Goal: Task Accomplishment & Management: Manage account settings

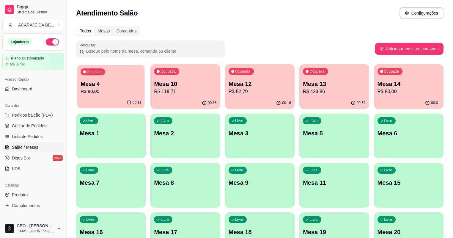
click at [113, 86] on p "Mesa 4" at bounding box center [111, 84] width 61 height 8
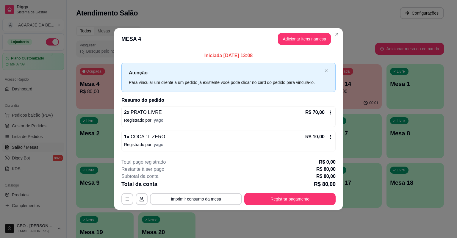
click at [329, 114] on icon at bounding box center [330, 112] width 5 height 5
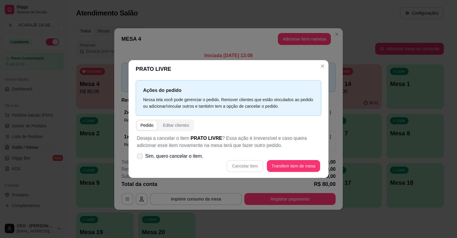
click at [138, 157] on icon at bounding box center [139, 155] width 4 height 3
click at [138, 157] on input "Sim, quero cancelar o item." at bounding box center [138, 159] width 4 height 4
click at [138, 157] on icon at bounding box center [139, 155] width 4 height 3
click at [138, 157] on input "Sim, quero cancelar o item." at bounding box center [138, 159] width 4 height 4
click at [142, 156] on icon at bounding box center [139, 155] width 4 height 3
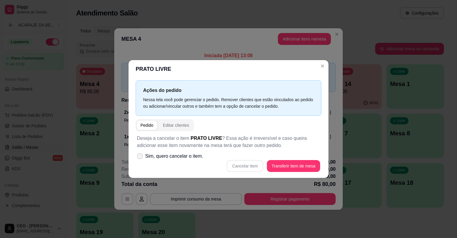
click at [140, 157] on input "Sim, quero cancelar o item." at bounding box center [138, 159] width 4 height 4
checkbox input "true"
click at [245, 167] on button "Cancelar item" at bounding box center [244, 166] width 35 height 12
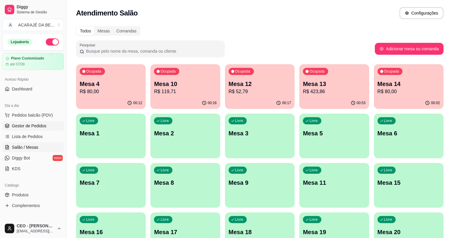
click at [39, 125] on span "Gestor de Pedidos" at bounding box center [29, 126] width 34 height 6
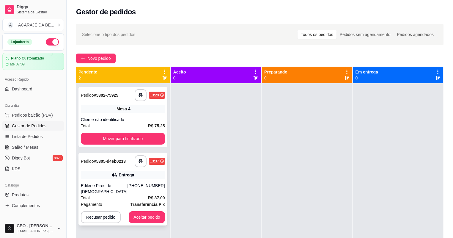
scroll to position [17, 0]
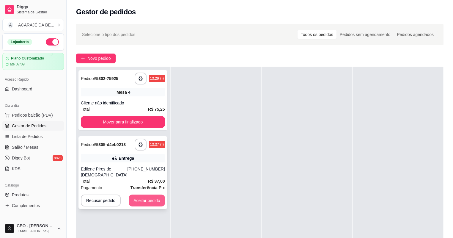
click at [147, 194] on button "Aceitar pedido" at bounding box center [147, 200] width 36 height 12
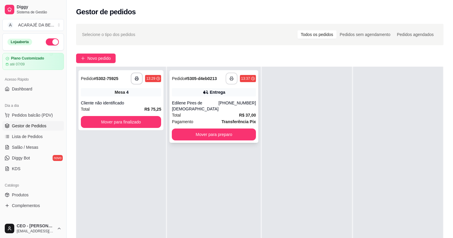
click at [232, 76] on button "button" at bounding box center [232, 79] width 12 height 12
click at [243, 130] on button "Mover para preparo" at bounding box center [213, 135] width 81 height 12
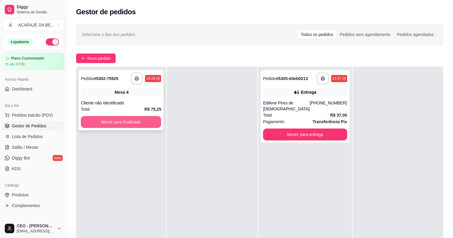
click at [147, 122] on button "Mover para finalizado" at bounding box center [121, 122] width 80 height 12
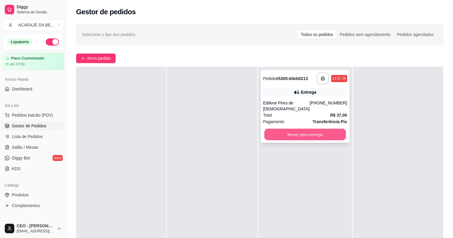
click at [288, 131] on button "Mover para entrega" at bounding box center [304, 135] width 81 height 12
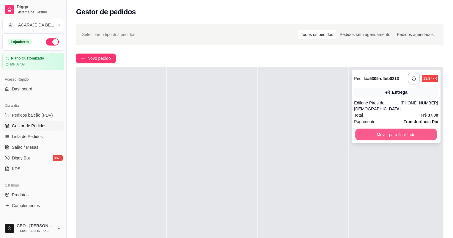
click at [370, 131] on button "Mover para finalizado" at bounding box center [396, 135] width 81 height 12
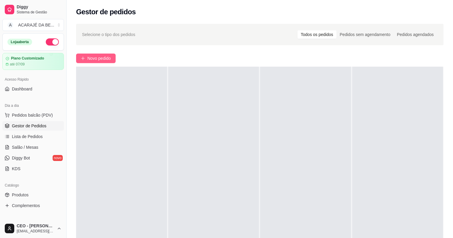
click at [103, 58] on span "Novo pedido" at bounding box center [98, 58] width 23 height 7
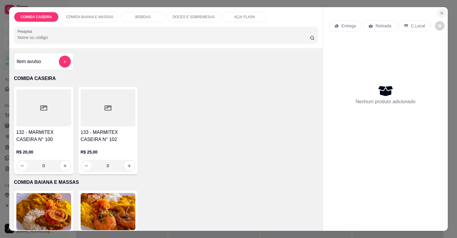
click at [441, 12] on icon "Close" at bounding box center [441, 13] width 5 height 5
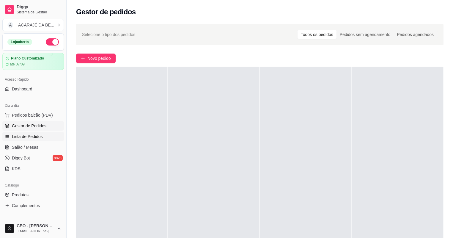
click at [34, 136] on span "Lista de Pedidos" at bounding box center [27, 136] width 31 height 6
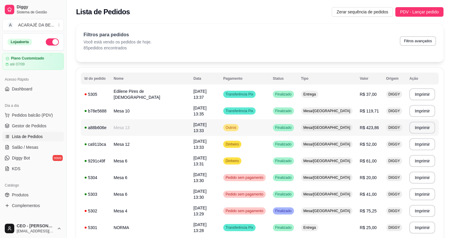
click at [367, 131] on td "R$ 423,86" at bounding box center [369, 127] width 26 height 17
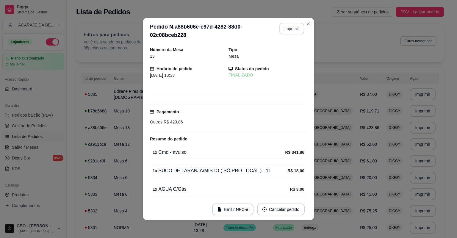
click at [293, 28] on button "Imprimir" at bounding box center [291, 29] width 25 height 12
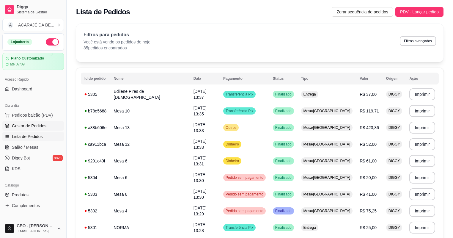
click at [46, 125] on link "Gestor de Pedidos" at bounding box center [33, 126] width 62 height 10
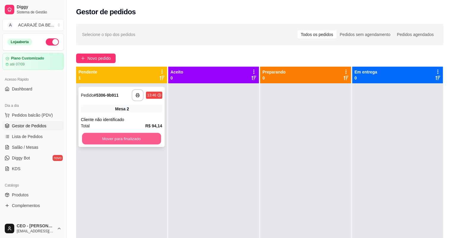
click at [153, 142] on button "Mover para finalizado" at bounding box center [121, 139] width 79 height 12
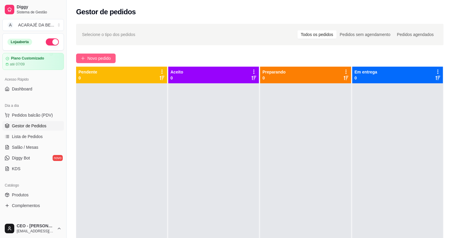
click at [103, 55] on button "Novo pedido" at bounding box center [96, 59] width 40 height 10
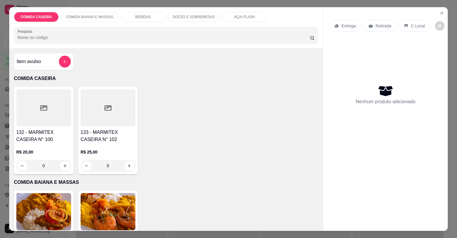
click at [46, 113] on div at bounding box center [43, 107] width 55 height 37
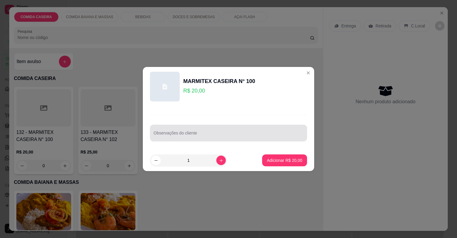
click at [191, 128] on div at bounding box center [228, 133] width 150 height 12
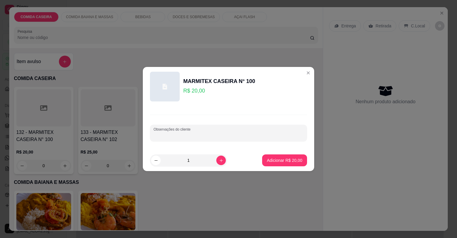
paste input "arroz normal purê batata frita salada de repolho e filé de frango empanado"
type input "arroz normal purê batata frita salada de repolho e filé de frango empanado"
click at [283, 160] on p "Adicionar R$ 20,00" at bounding box center [284, 160] width 35 height 6
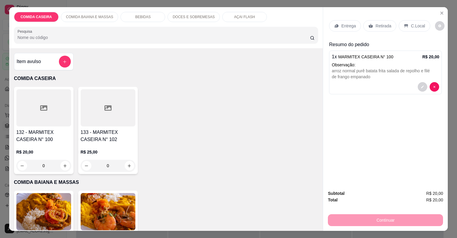
click at [341, 23] on p "Entrega" at bounding box center [348, 26] width 15 height 6
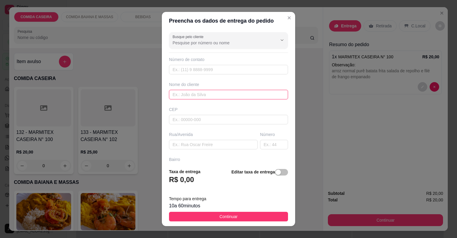
click at [229, 95] on input "text" at bounding box center [228, 95] width 119 height 10
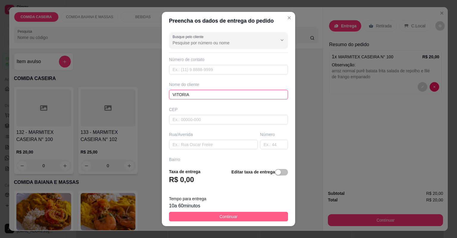
type input "VITORIA"
click at [259, 219] on button "Continuar" at bounding box center [228, 217] width 119 height 10
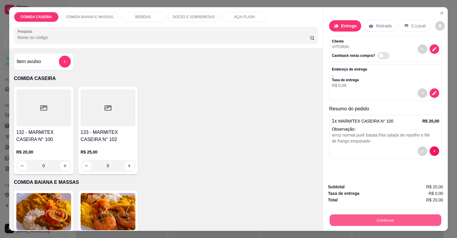
click at [339, 225] on button "Continuar" at bounding box center [384, 220] width 111 height 12
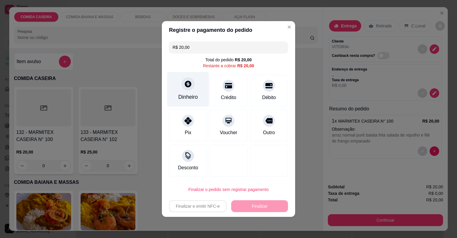
click at [186, 80] on icon at bounding box center [188, 84] width 8 height 8
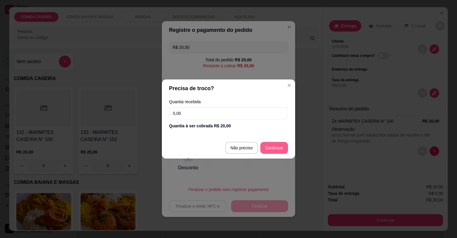
click at [276, 149] on div at bounding box center [269, 161] width 38 height 32
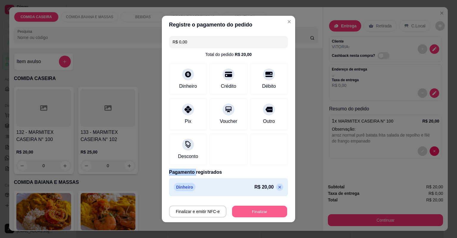
click at [269, 209] on button "Finalizar" at bounding box center [259, 212] width 55 height 12
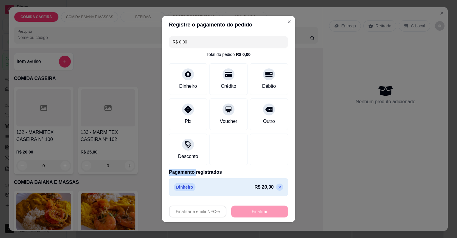
type input "-R$ 20,00"
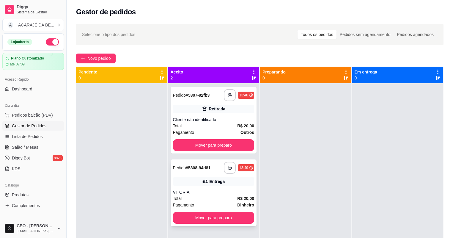
click at [211, 197] on div "Total R$ 20,00" at bounding box center [213, 198] width 81 height 7
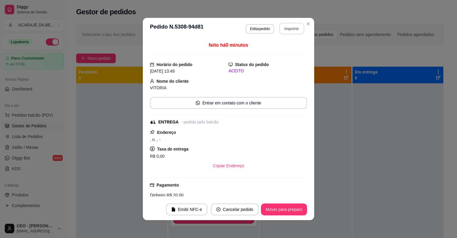
click at [292, 26] on button "Imprimir" at bounding box center [291, 29] width 25 height 12
click at [425, 139] on div at bounding box center [397, 202] width 91 height 238
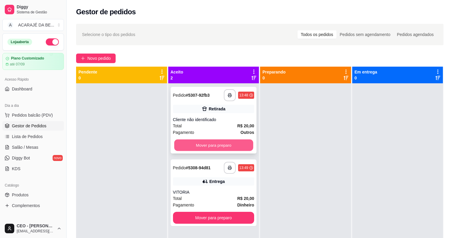
click at [228, 141] on button "Mover para preparo" at bounding box center [213, 145] width 79 height 12
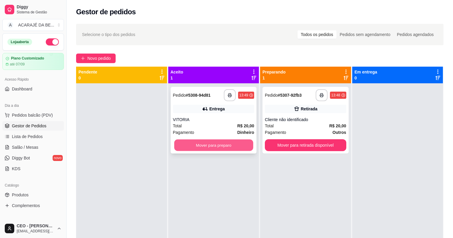
click at [242, 143] on button "Mover para preparo" at bounding box center [213, 145] width 79 height 12
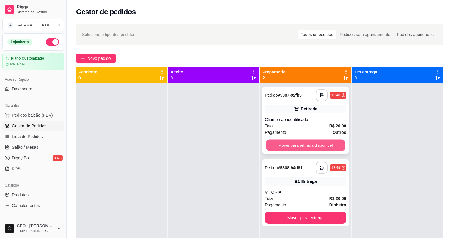
click at [305, 145] on button "Mover para retirada disponível" at bounding box center [305, 145] width 79 height 12
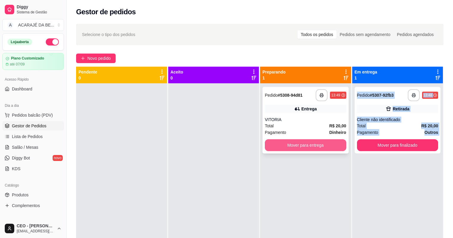
click at [310, 145] on button "Mover para entrega" at bounding box center [305, 145] width 81 height 12
click at [310, 145] on div "Mover para entrega" at bounding box center [305, 145] width 81 height 12
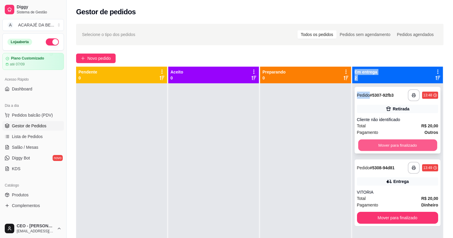
click at [388, 146] on button "Mover para finalizado" at bounding box center [397, 145] width 79 height 12
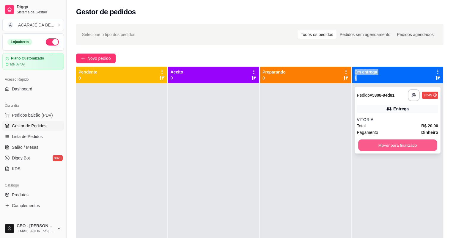
click at [388, 146] on button "Mover para finalizado" at bounding box center [397, 145] width 79 height 12
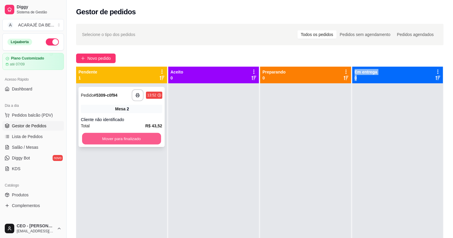
click at [156, 136] on button "Mover para finalizado" at bounding box center [121, 139] width 79 height 12
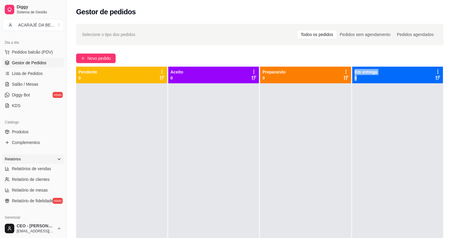
scroll to position [71, 0]
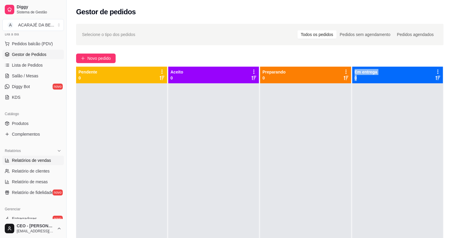
click at [41, 162] on span "Relatórios de vendas" at bounding box center [31, 160] width 39 height 6
select select "ALL"
select select "0"
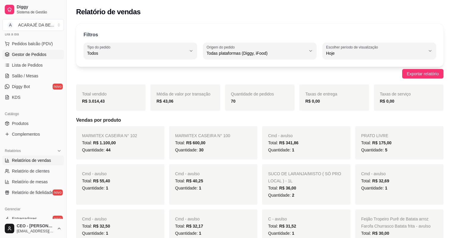
click at [48, 54] on link "Gestor de Pedidos" at bounding box center [33, 55] width 62 height 10
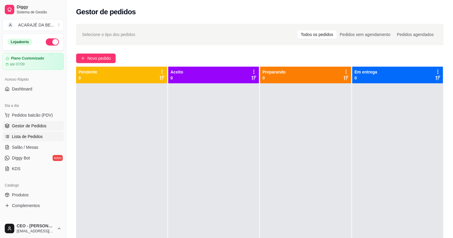
click at [37, 140] on link "Lista de Pedidos" at bounding box center [33, 137] width 62 height 10
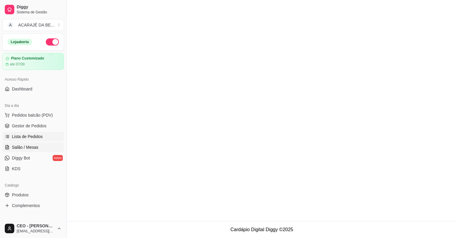
click at [46, 151] on link "Salão / Mesas" at bounding box center [33, 147] width 62 height 10
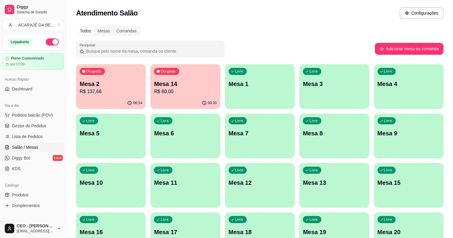
click at [155, 90] on p "R$ 80,00" at bounding box center [185, 91] width 62 height 7
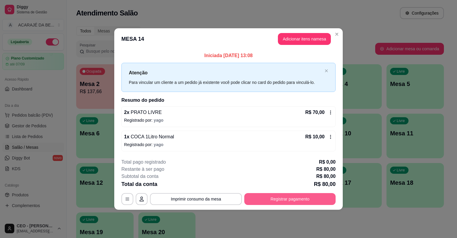
click at [279, 193] on button "Registrar pagamento" at bounding box center [289, 199] width 91 height 12
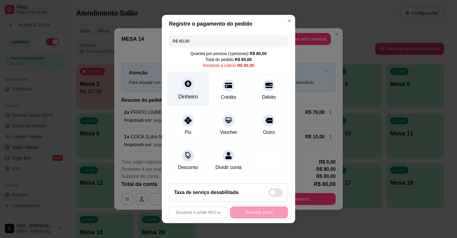
click at [184, 86] on icon at bounding box center [188, 84] width 8 height 8
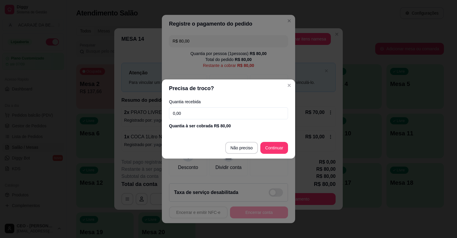
click at [202, 112] on input "0,00" at bounding box center [228, 113] width 119 height 12
type input "10,00"
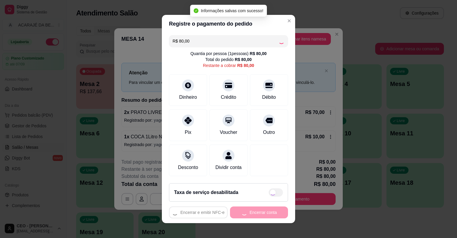
type input "R$ 0,00"
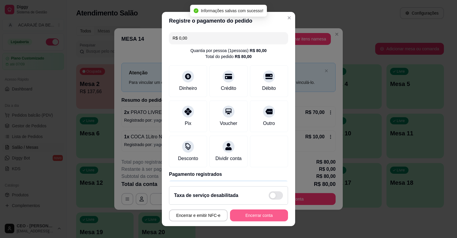
click at [252, 211] on button "Encerrar conta" at bounding box center [259, 215] width 58 height 12
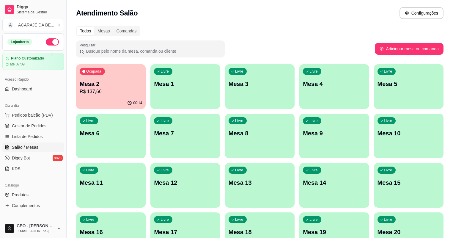
click at [96, 84] on p "Mesa 2" at bounding box center [111, 84] width 62 height 8
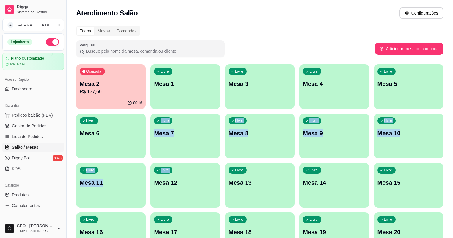
drag, startPoint x: 385, startPoint y: 109, endPoint x: 385, endPoint y: 142, distance: 33.3
click at [385, 142] on div "Ocupada Mesa 2 R$ 137,66 00:16 Livre Mesa 1 Livre Mesa 3 Livre Mesa 4 Livre Mes…" at bounding box center [259, 160] width 367 height 193
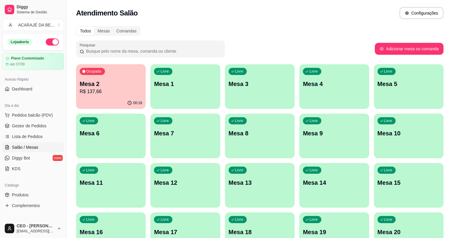
click at [372, 226] on div "Ocupada Mesa 2 R$ 137,66 00:16 Livre Mesa 1 Livre Mesa 3 Livre Mesa 4 Livre Mes…" at bounding box center [259, 160] width 367 height 193
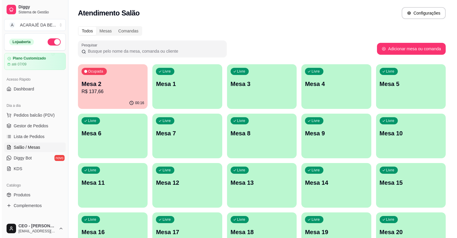
scroll to position [43, 0]
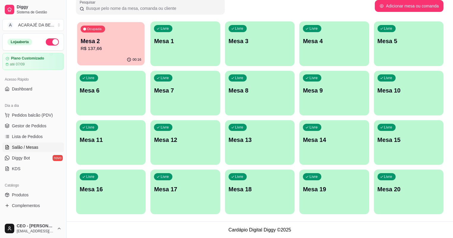
click at [126, 33] on div "Ocupada Mesa 2 R$ 137,66" at bounding box center [110, 38] width 67 height 32
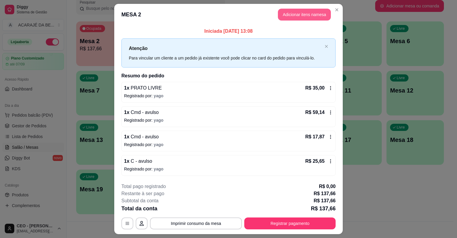
click at [295, 16] on button "Adicionar itens na mesa" at bounding box center [304, 15] width 53 height 12
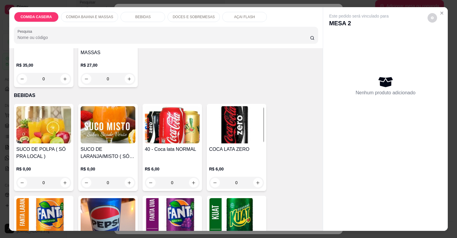
scroll to position [214, 0]
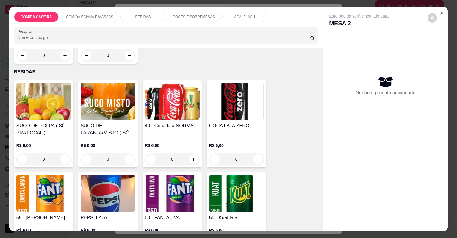
click at [226, 13] on div "AÇAI FLASH" at bounding box center [244, 17] width 45 height 10
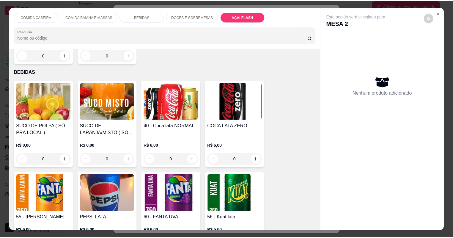
scroll to position [12, 0]
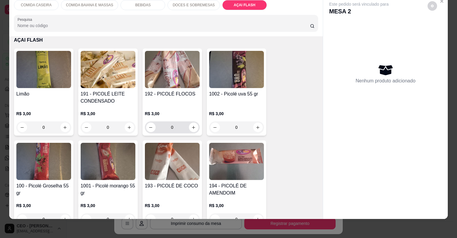
click at [190, 124] on button "increase-product-quantity" at bounding box center [194, 127] width 10 height 10
type input "1"
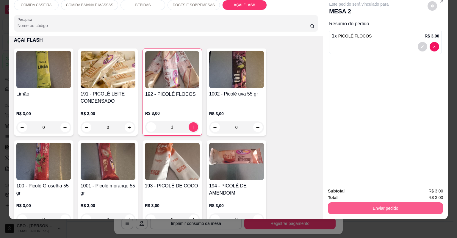
click at [336, 206] on button "Enviar pedido" at bounding box center [385, 208] width 115 height 12
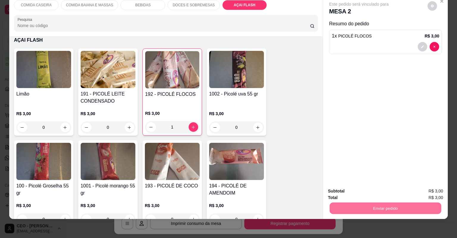
click at [345, 191] on button "Não registrar e enviar pedido" at bounding box center [366, 193] width 62 height 11
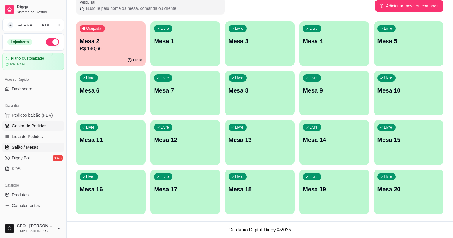
click at [46, 125] on link "Gestor de Pedidos" at bounding box center [33, 126] width 62 height 10
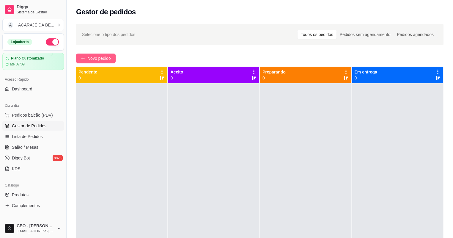
click at [85, 61] on button "Novo pedido" at bounding box center [96, 59] width 40 height 10
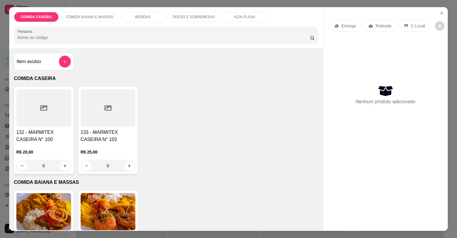
click at [138, 15] on p "BEBIDAS" at bounding box center [142, 17] width 15 height 5
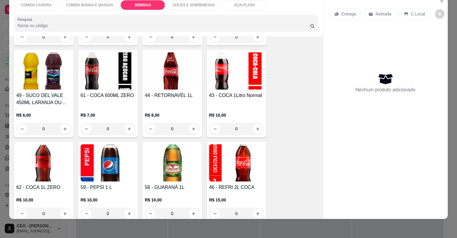
scroll to position [496, 0]
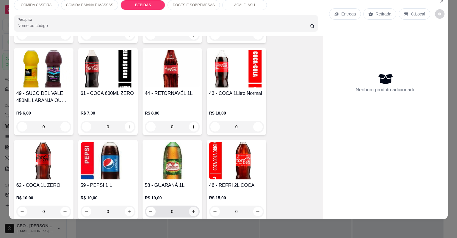
click at [191, 210] on icon "increase-product-quantity" at bounding box center [193, 211] width 4 height 4
type input "1"
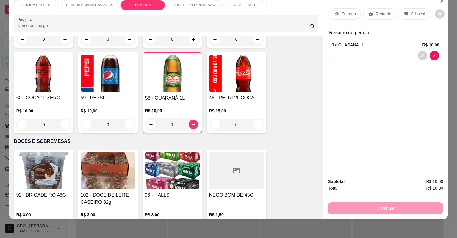
scroll to position [591, 0]
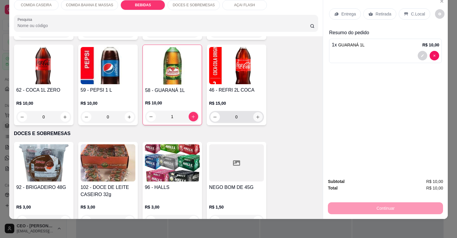
click at [253, 117] on button "increase-product-quantity" at bounding box center [258, 117] width 10 height 10
type input "1"
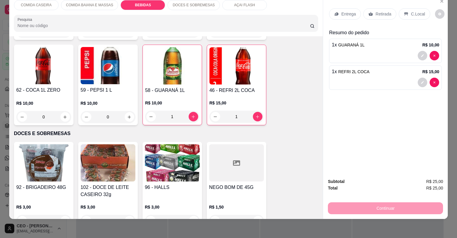
click at [368, 13] on icon at bounding box center [370, 14] width 5 height 5
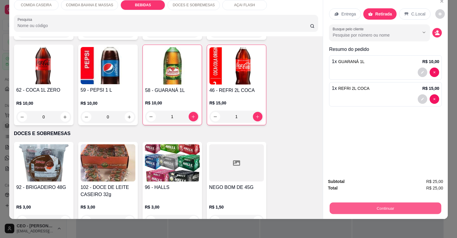
click at [344, 206] on button "Continuar" at bounding box center [384, 208] width 111 height 12
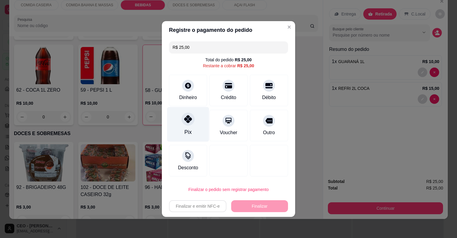
drag, startPoint x: 184, startPoint y: 120, endPoint x: 184, endPoint y: 116, distance: 3.3
click at [184, 116] on icon at bounding box center [188, 119] width 8 height 8
type input "R$ 0,00"
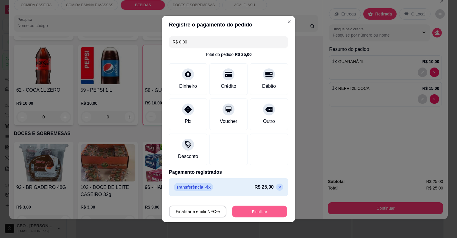
click at [262, 214] on button "Finalizar" at bounding box center [259, 212] width 55 height 12
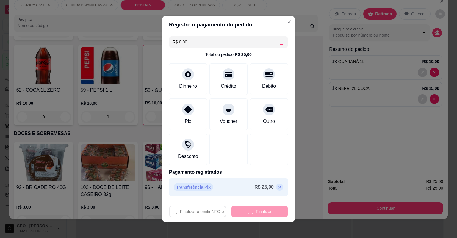
type input "0"
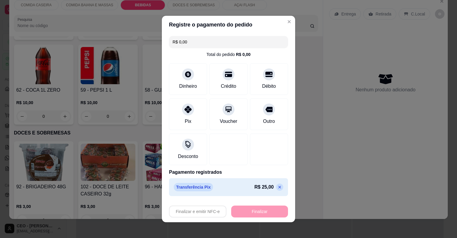
type input "-R$ 25,00"
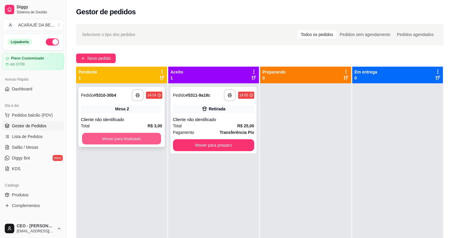
click at [153, 137] on button "Mover para finalizado" at bounding box center [121, 139] width 79 height 12
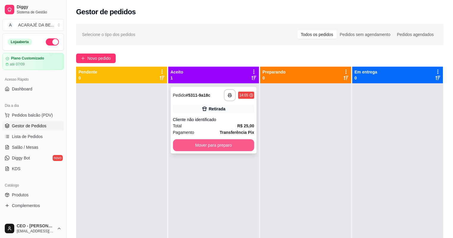
click at [191, 147] on button "Mover para preparo" at bounding box center [213, 145] width 81 height 12
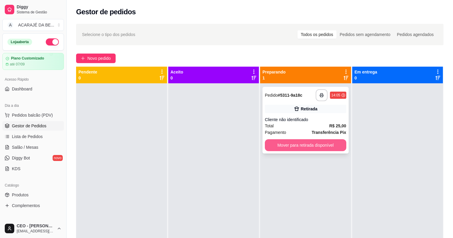
click at [275, 143] on button "Mover para retirada disponível" at bounding box center [305, 145] width 81 height 12
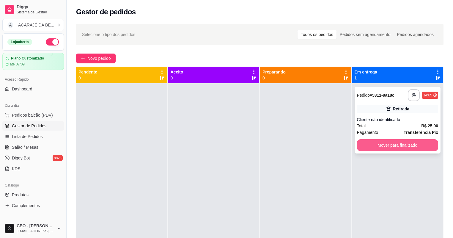
click at [402, 142] on button "Mover para finalizado" at bounding box center [397, 145] width 81 height 12
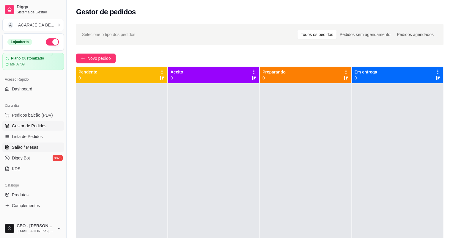
click at [39, 144] on link "Salão / Mesas" at bounding box center [33, 147] width 62 height 10
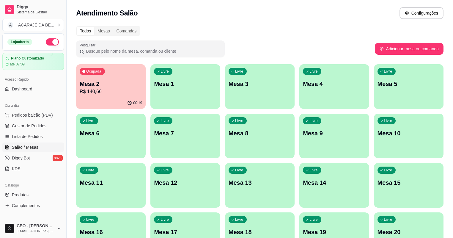
click at [128, 105] on icon "button" at bounding box center [130, 103] width 4 height 4
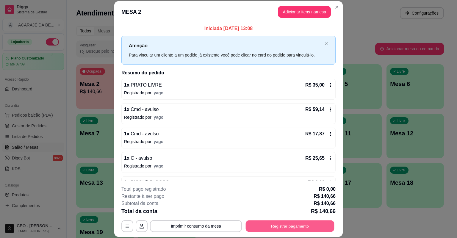
click at [266, 226] on button "Registrar pagamento" at bounding box center [290, 226] width 89 height 12
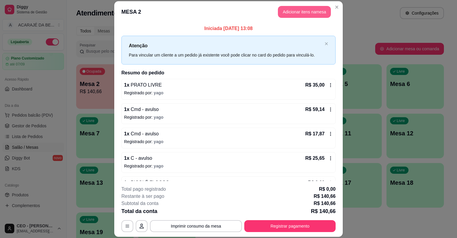
click at [287, 11] on button "Adicionar itens na mesa" at bounding box center [304, 12] width 53 height 12
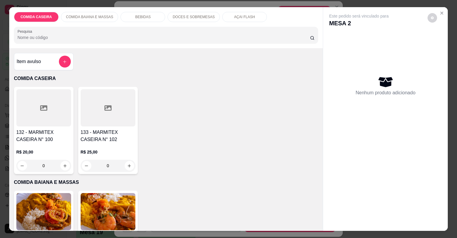
click at [52, 63] on div "Item avulso" at bounding box center [44, 62] width 54 height 12
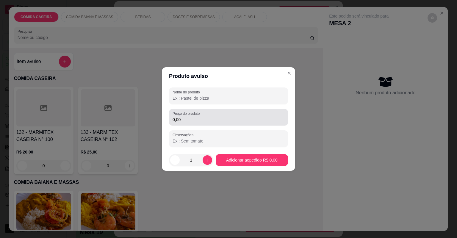
click at [199, 124] on div "Preço do produto 0,00" at bounding box center [228, 117] width 119 height 17
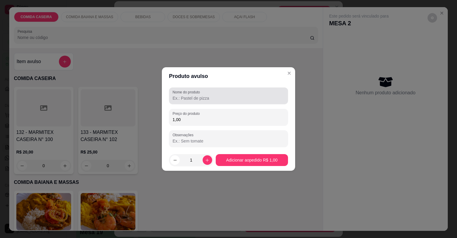
type input "1,00"
click at [199, 100] on input "Nome do produto" at bounding box center [228, 98] width 112 height 6
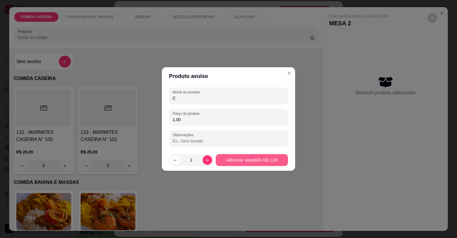
type input "C"
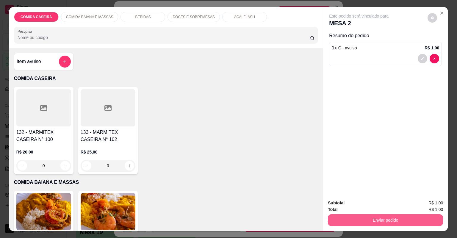
click at [406, 218] on button "Enviar pedido" at bounding box center [385, 220] width 115 height 12
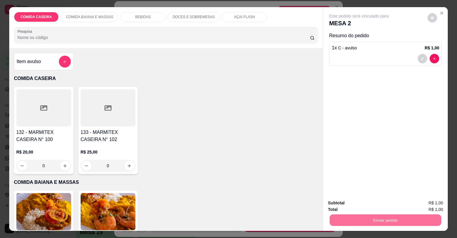
click at [349, 206] on button "Não registrar e enviar pedido" at bounding box center [366, 205] width 62 height 11
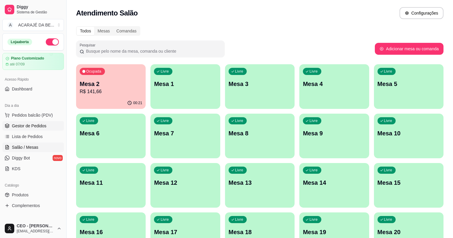
click at [34, 126] on span "Gestor de Pedidos" at bounding box center [29, 126] width 34 height 6
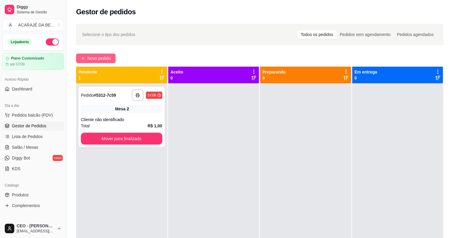
click at [111, 59] on button "Novo pedido" at bounding box center [96, 59] width 40 height 10
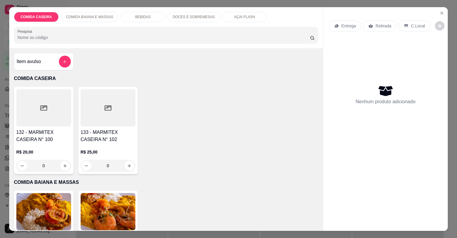
click at [41, 63] on div "Item avulso" at bounding box center [44, 62] width 54 height 12
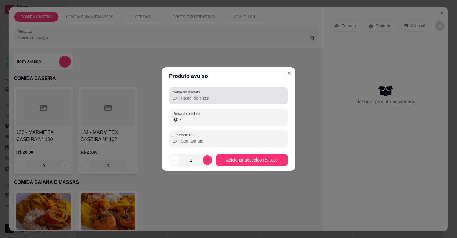
click at [178, 96] on input "Nome do produto" at bounding box center [228, 98] width 112 height 6
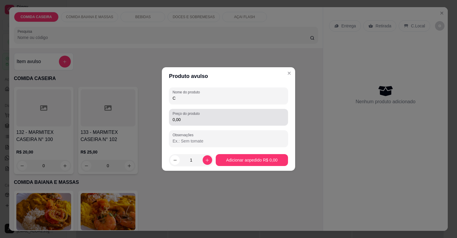
type input "C"
click at [189, 115] on label "Preço do produto" at bounding box center [186, 113] width 29 height 5
click at [189, 117] on input "0,00" at bounding box center [228, 120] width 112 height 6
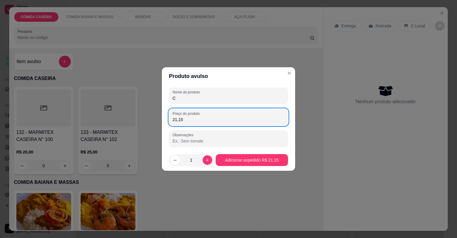
type input "21,15"
click at [262, 166] on footer "1 Adicionar ao pedido R$ 21,15" at bounding box center [228, 159] width 133 height 21
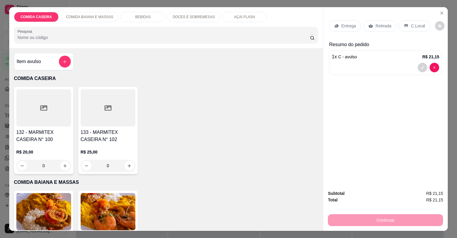
click at [375, 28] on p "Retirada" at bounding box center [383, 26] width 16 height 6
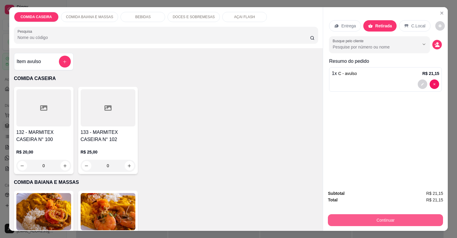
click at [371, 219] on button "Continuar" at bounding box center [385, 220] width 115 height 12
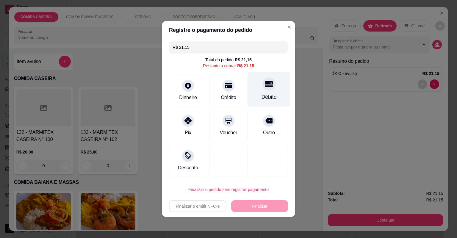
drag, startPoint x: 283, startPoint y: 87, endPoint x: 276, endPoint y: 87, distance: 7.4
click at [282, 87] on div "Débito" at bounding box center [269, 89] width 42 height 35
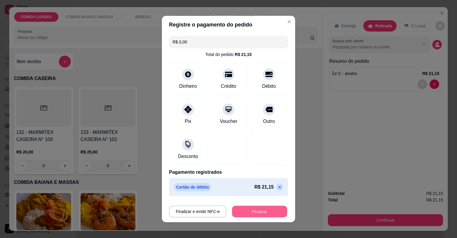
click at [275, 210] on button "Finalizar" at bounding box center [259, 212] width 55 height 12
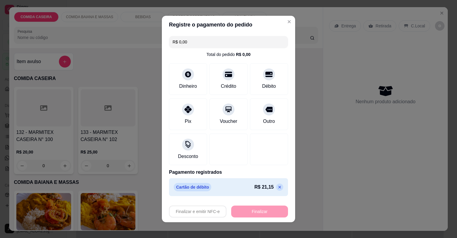
type input "-R$ 21,15"
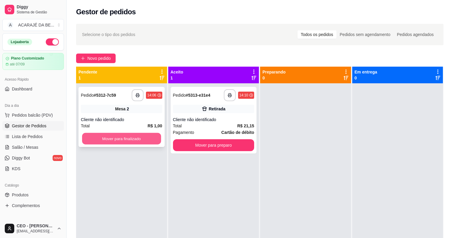
click at [114, 139] on button "Mover para finalizado" at bounding box center [121, 139] width 79 height 12
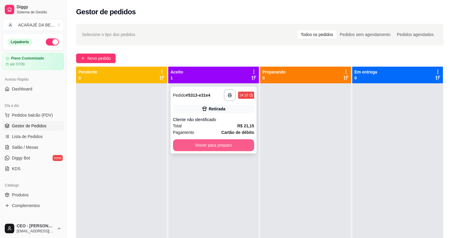
click at [224, 147] on button "Mover para preparo" at bounding box center [213, 145] width 81 height 12
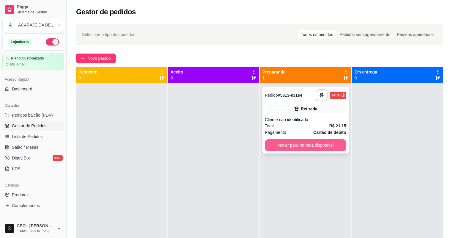
click at [308, 140] on button "Mover para retirada disponível" at bounding box center [305, 145] width 81 height 12
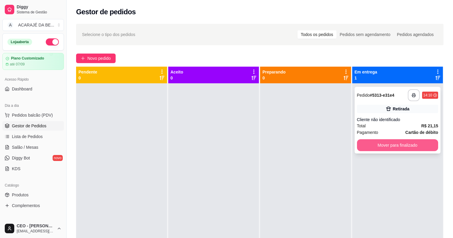
click at [404, 142] on button "Mover para finalizado" at bounding box center [397, 145] width 81 height 12
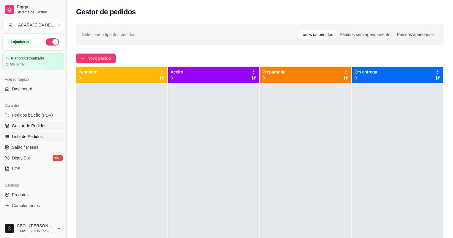
click at [29, 140] on link "Lista de Pedidos" at bounding box center [33, 137] width 62 height 10
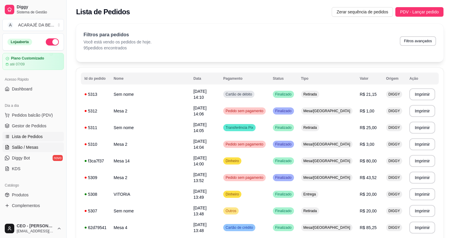
click at [33, 146] on span "Salão / Mesas" at bounding box center [25, 147] width 26 height 6
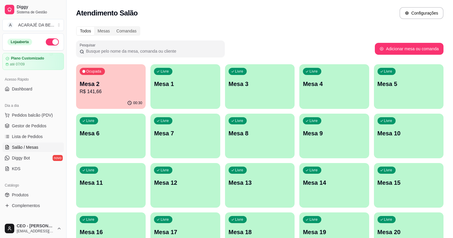
click at [106, 89] on p "R$ 141,66" at bounding box center [111, 91] width 62 height 7
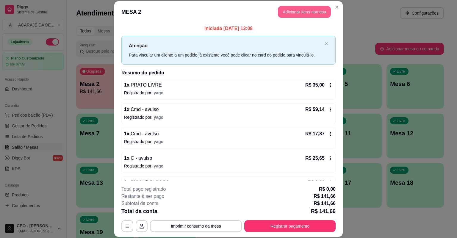
click at [301, 9] on button "Adicionar itens na mesa" at bounding box center [304, 12] width 53 height 12
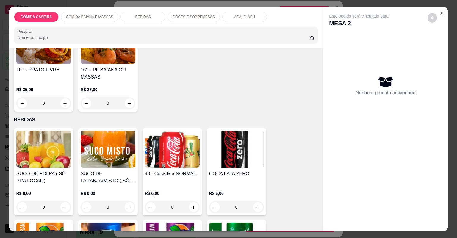
scroll to position [166, 0]
click at [235, 17] on p "AÇAI FLASH" at bounding box center [244, 17] width 21 height 5
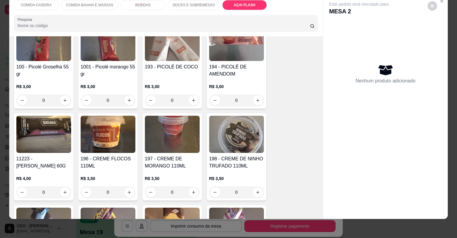
scroll to position [1025, 0]
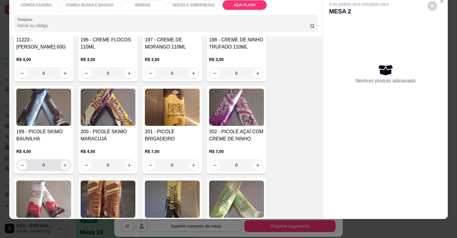
click at [66, 166] on button "increase-product-quantity" at bounding box center [65, 165] width 10 height 10
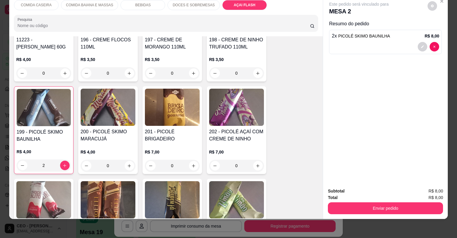
scroll to position [1121, 0]
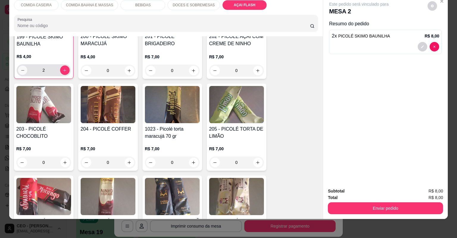
click at [18, 72] on button "decrease-product-quantity" at bounding box center [22, 69] width 9 height 9
type input "1"
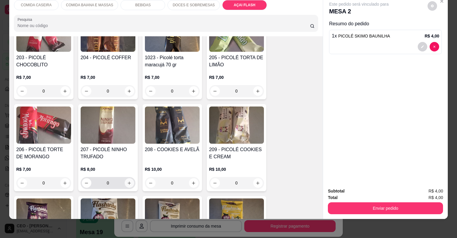
click at [127, 183] on icon "increase-product-quantity" at bounding box center [129, 183] width 4 height 4
type input "1"
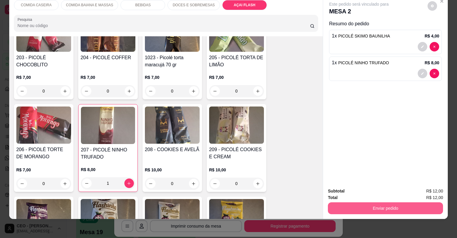
click at [332, 207] on button "Enviar pedido" at bounding box center [385, 208] width 115 height 12
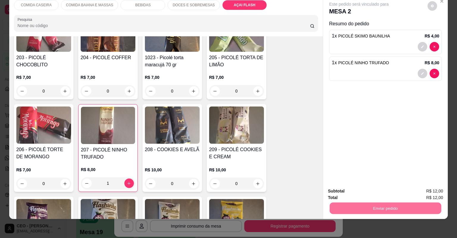
click at [348, 195] on button "Não registrar e enviar pedido" at bounding box center [366, 193] width 60 height 11
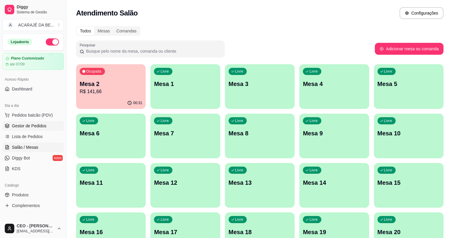
click at [43, 126] on span "Gestor de Pedidos" at bounding box center [29, 126] width 34 height 6
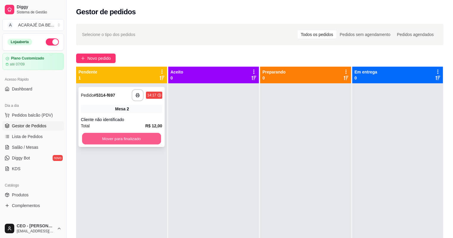
click at [97, 138] on button "Mover para finalizado" at bounding box center [121, 139] width 79 height 12
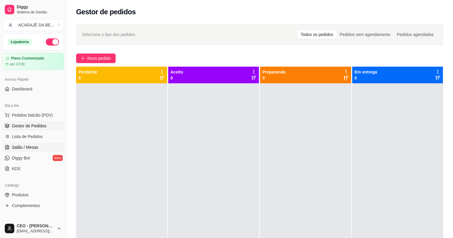
click at [44, 150] on link "Salão / Mesas" at bounding box center [33, 147] width 62 height 10
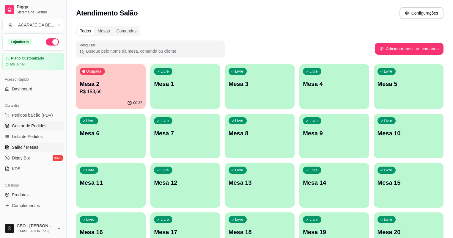
click at [33, 125] on span "Gestor de Pedidos" at bounding box center [29, 126] width 34 height 6
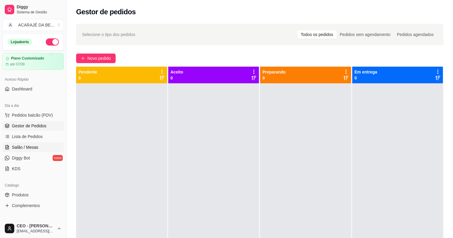
click at [14, 145] on span "Salão / Mesas" at bounding box center [25, 147] width 26 height 6
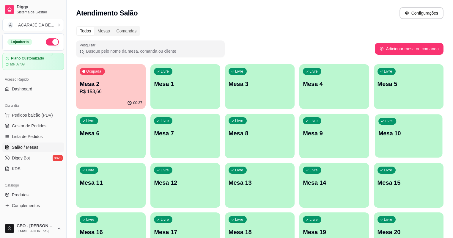
click at [375, 146] on div "Livre Mesa 10" at bounding box center [408, 132] width 67 height 36
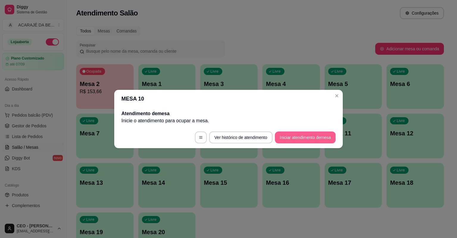
click at [296, 138] on button "Iniciar atendimento de mesa" at bounding box center [305, 137] width 61 height 12
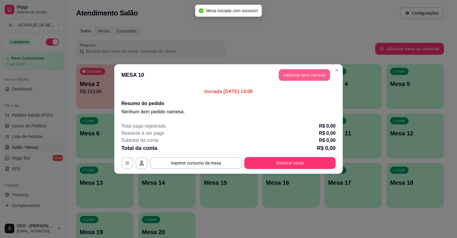
click at [300, 76] on button "Adicionar itens na mesa" at bounding box center [304, 75] width 51 height 12
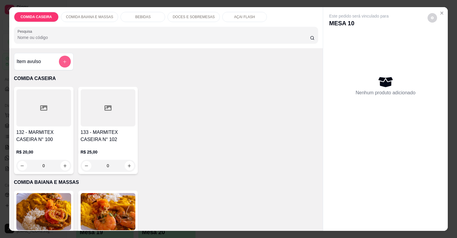
click at [64, 60] on icon "add-separate-item" at bounding box center [64, 61] width 4 height 4
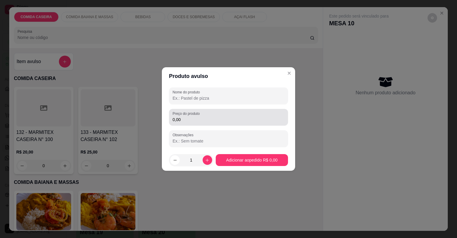
click at [188, 123] on div "0,00" at bounding box center [228, 117] width 112 height 12
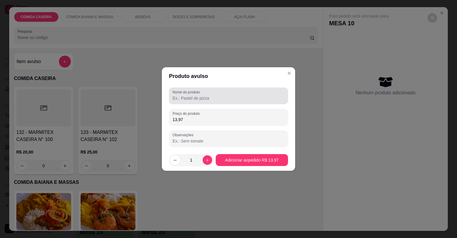
type input "13,97"
click at [184, 100] on input "Nome do produto" at bounding box center [228, 98] width 112 height 6
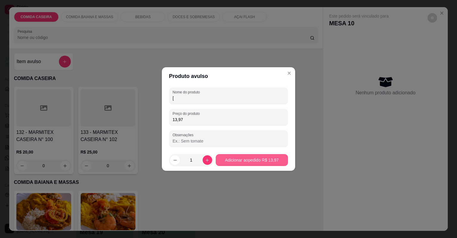
type input "["
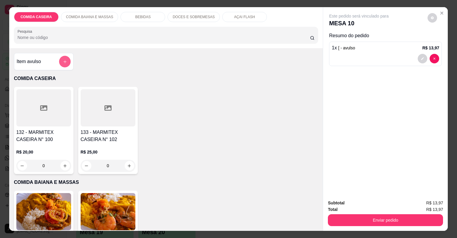
click at [67, 64] on button "add-separate-item" at bounding box center [65, 62] width 12 height 12
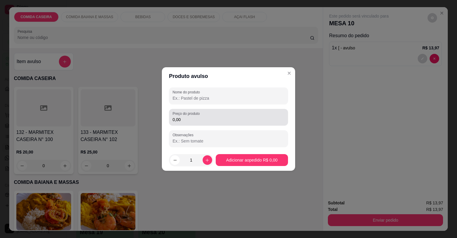
click at [197, 123] on div "Preço do produto 0,00" at bounding box center [228, 117] width 119 height 17
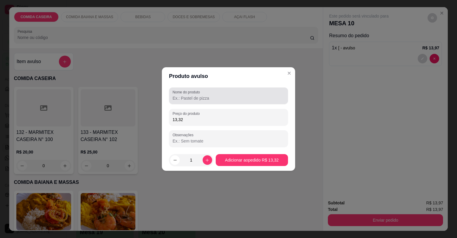
type input "13,32"
click at [212, 101] on input "Nome do produto" at bounding box center [228, 98] width 112 height 6
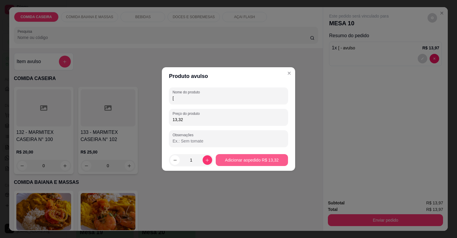
type input "["
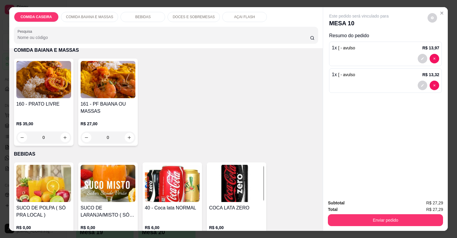
scroll to position [166, 0]
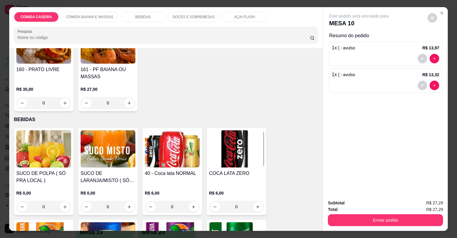
click at [136, 15] on p "BEBIDAS" at bounding box center [142, 17] width 15 height 5
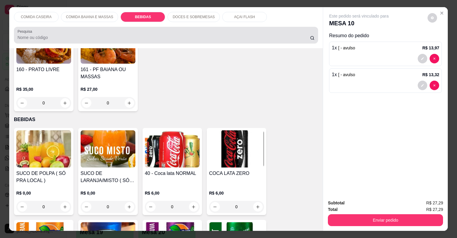
scroll to position [12, 0]
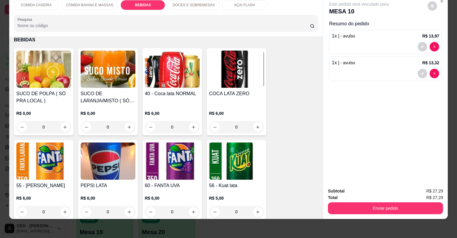
click at [103, 87] on img at bounding box center [108, 69] width 55 height 37
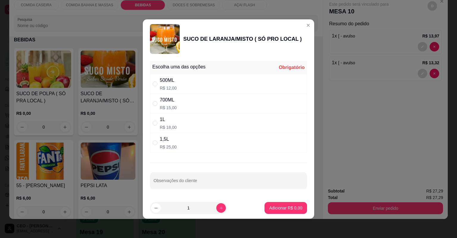
click at [216, 77] on div "500ML R$ 12,00" at bounding box center [228, 84] width 157 height 20
radio input "true"
click at [281, 211] on button "Adicionar R$ 12,00" at bounding box center [285, 208] width 44 height 12
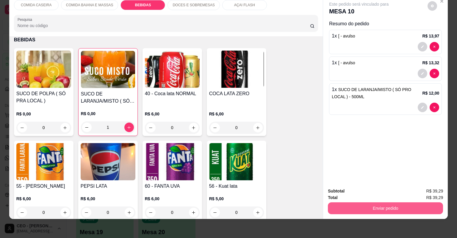
click at [389, 212] on button "Enviar pedido" at bounding box center [385, 208] width 115 height 12
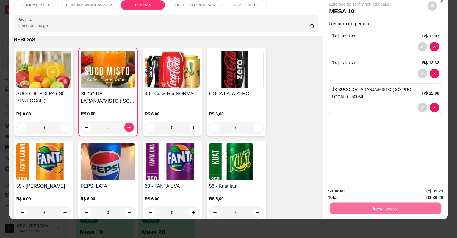
click at [404, 134] on div "Este pedido será vinculado para MESA 10 Resumo do pedido 1 x [ - avulso R$ 13,9…" at bounding box center [385, 89] width 125 height 188
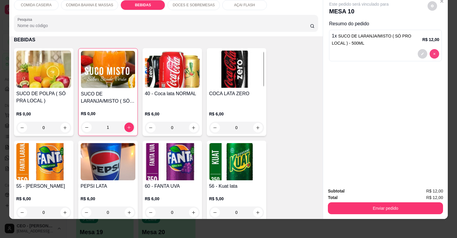
type input "0"
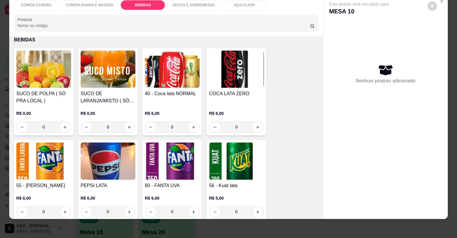
click at [117, 82] on img at bounding box center [108, 69] width 55 height 37
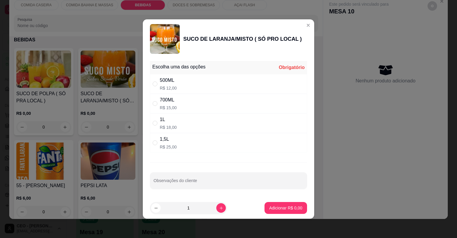
click at [245, 124] on div "1L R$ 18,00" at bounding box center [228, 123] width 157 height 20
radio input "true"
click at [283, 210] on p "Adicionar R$ 18,00" at bounding box center [284, 208] width 35 height 6
type input "1"
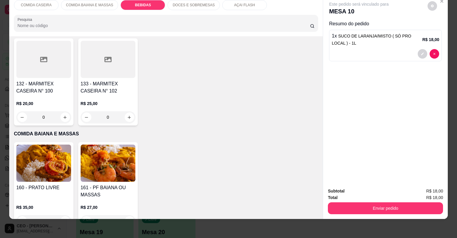
scroll to position [71, 0]
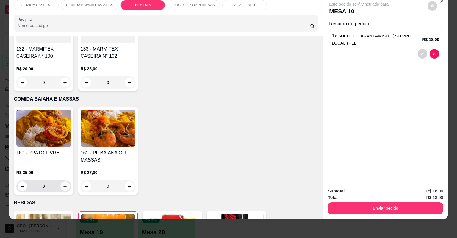
click at [63, 185] on icon "increase-product-quantity" at bounding box center [64, 186] width 3 height 3
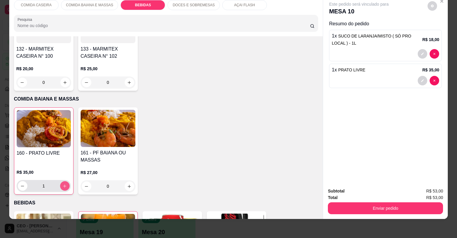
click at [63, 184] on icon "increase-product-quantity" at bounding box center [64, 186] width 4 height 4
type input "2"
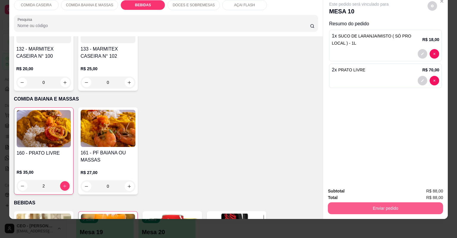
click at [376, 205] on button "Enviar pedido" at bounding box center [385, 208] width 115 height 12
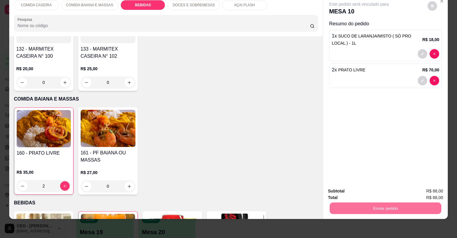
click at [386, 192] on button "Não registrar e enviar pedido" at bounding box center [366, 193] width 60 height 11
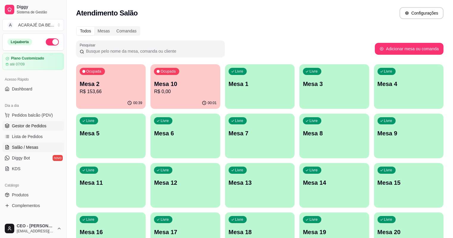
click at [46, 125] on link "Gestor de Pedidos" at bounding box center [33, 126] width 62 height 10
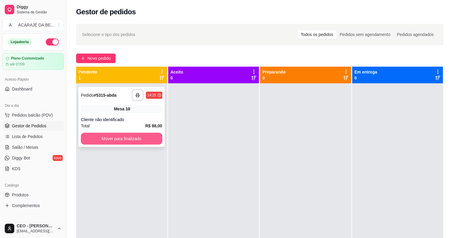
click at [140, 137] on button "Mover para finalizado" at bounding box center [121, 139] width 81 height 12
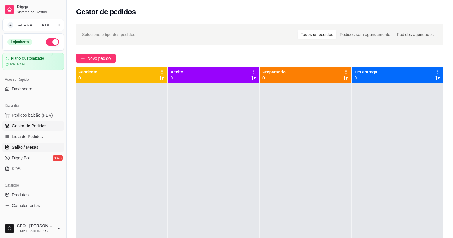
click at [37, 146] on link "Salão / Mesas" at bounding box center [33, 147] width 62 height 10
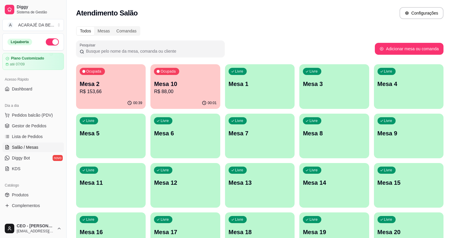
click at [103, 83] on p "Mesa 2" at bounding box center [111, 84] width 62 height 8
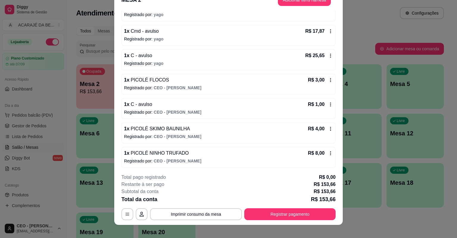
scroll to position [18, 0]
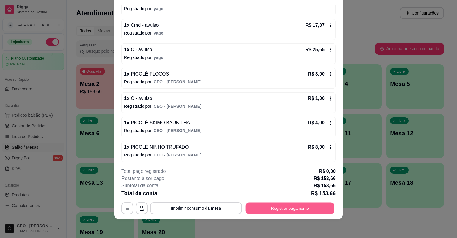
click at [291, 208] on button "Registrar pagamento" at bounding box center [290, 208] width 89 height 12
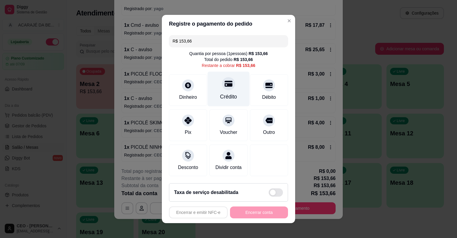
click at [221, 101] on div "Crédito" at bounding box center [229, 89] width 42 height 35
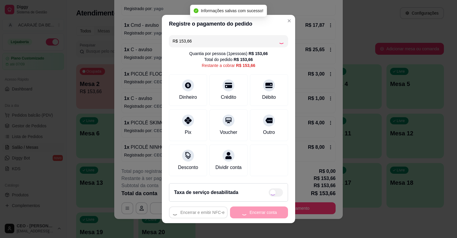
type input "R$ 0,00"
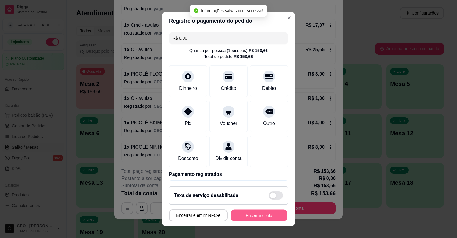
click at [253, 213] on button "Encerrar conta" at bounding box center [259, 216] width 56 height 12
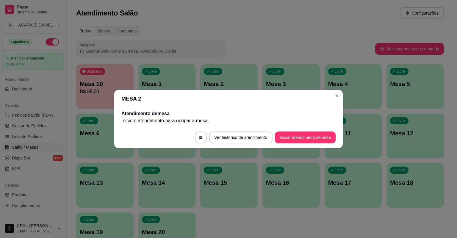
scroll to position [0, 0]
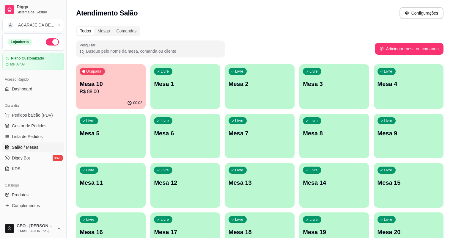
click at [303, 186] on p "Mesa 14" at bounding box center [334, 182] width 62 height 8
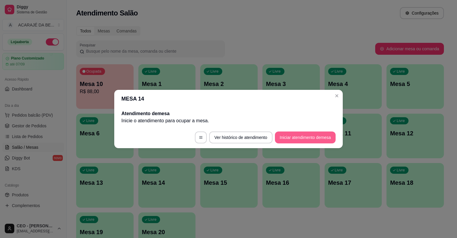
click at [297, 135] on button "Iniciar atendimento de mesa" at bounding box center [305, 137] width 61 height 12
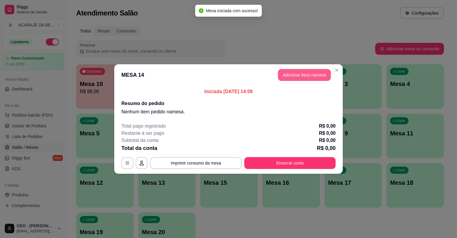
click at [312, 73] on button "Adicionar itens na mesa" at bounding box center [304, 75] width 53 height 12
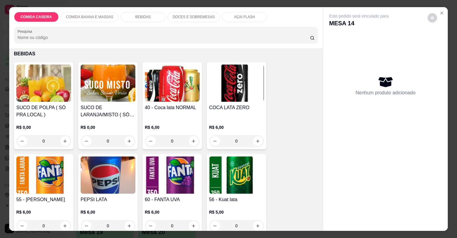
scroll to position [238, 0]
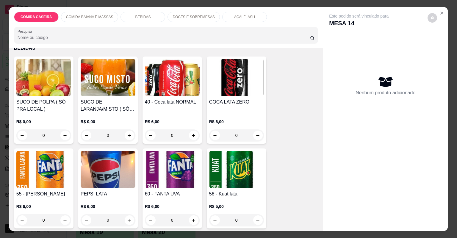
click at [92, 83] on img at bounding box center [108, 77] width 55 height 37
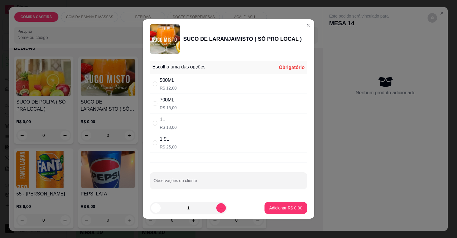
click at [213, 87] on div "500ML R$ 12,00" at bounding box center [228, 84] width 157 height 20
radio input "true"
click at [265, 197] on footer "1 Adicionar R$ 12,00" at bounding box center [228, 207] width 171 height 21
click at [268, 208] on p "Adicionar R$ 12,00" at bounding box center [284, 208] width 35 height 6
type input "1"
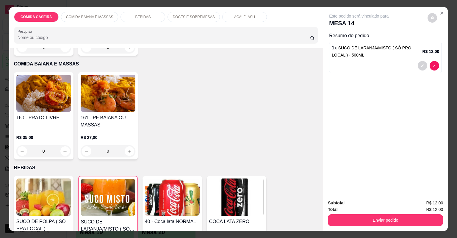
scroll to position [0, 0]
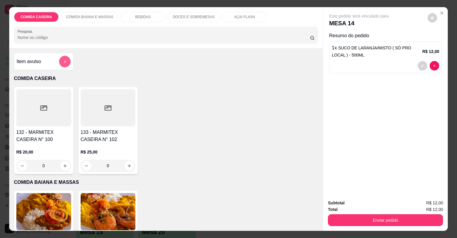
click at [62, 64] on button "add-separate-item" at bounding box center [65, 62] width 12 height 12
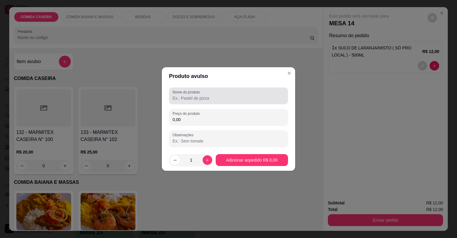
click at [185, 98] on input "Nome do produto" at bounding box center [228, 98] width 112 height 6
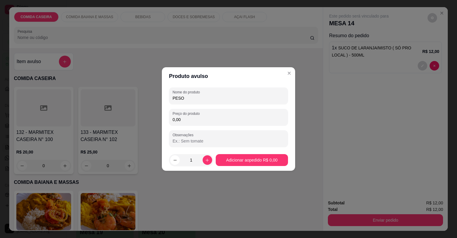
type input "PESO"
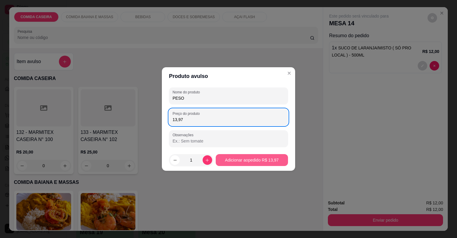
type input "13,97"
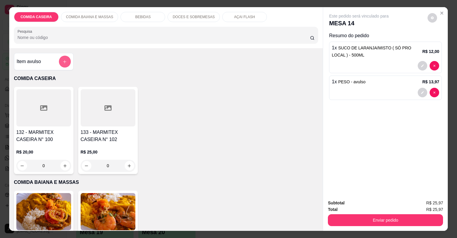
click at [63, 63] on icon "add-separate-item" at bounding box center [64, 61] width 4 height 4
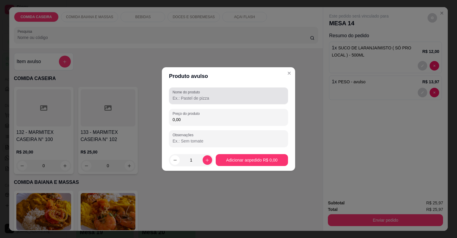
click at [193, 100] on input "Nome do produto" at bounding box center [228, 98] width 112 height 6
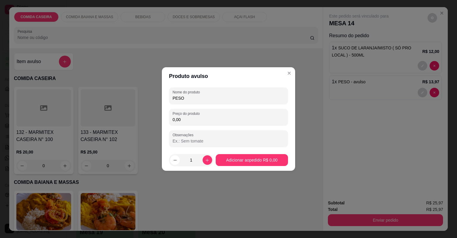
type input "PESO"
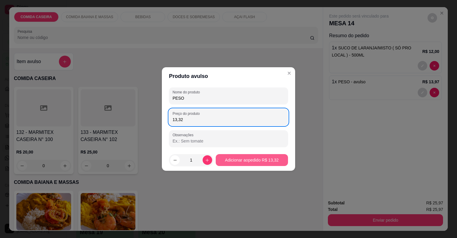
type input "13,32"
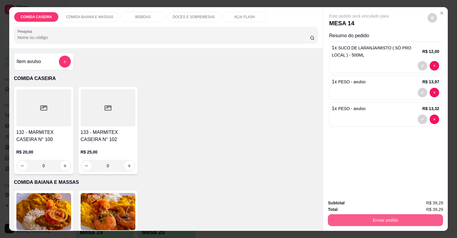
click at [383, 220] on button "Enviar pedido" at bounding box center [385, 220] width 115 height 12
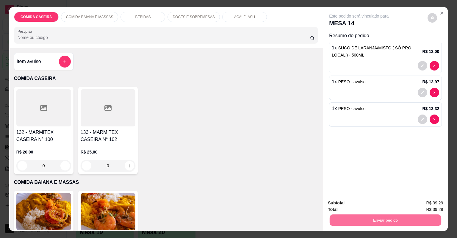
click at [371, 205] on button "Não registrar e enviar pedido" at bounding box center [366, 205] width 62 height 11
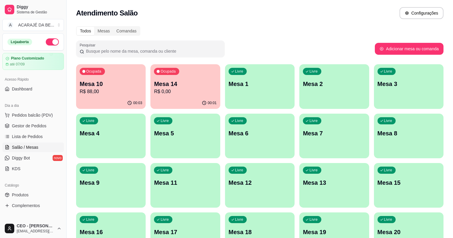
click at [25, 124] on span "Gestor de Pedidos" at bounding box center [29, 126] width 34 height 6
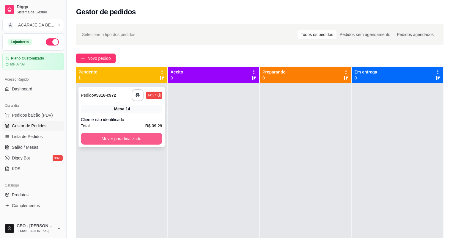
click at [153, 140] on button "Mover para finalizado" at bounding box center [121, 139] width 81 height 12
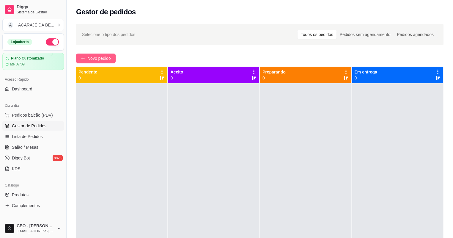
click at [90, 57] on span "Novo pedido" at bounding box center [98, 58] width 23 height 7
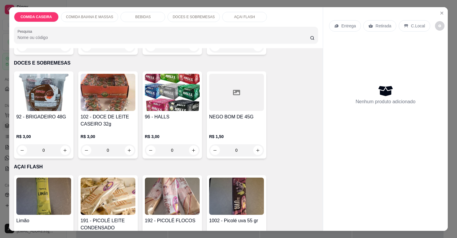
scroll to position [690, 0]
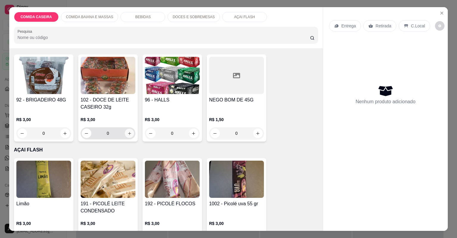
click at [128, 133] on icon "increase-product-quantity" at bounding box center [129, 133] width 4 height 4
type input "1"
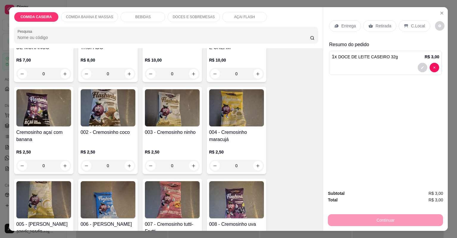
scroll to position [1379, 0]
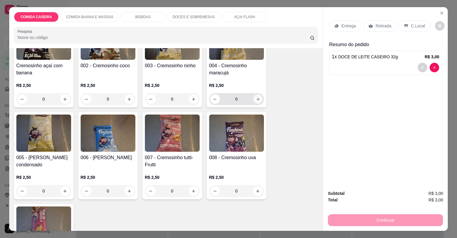
click at [258, 97] on button "increase-product-quantity" at bounding box center [257, 98] width 9 height 9
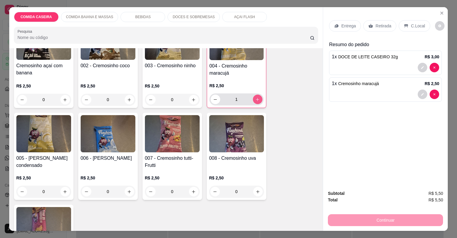
click at [258, 97] on button "increase-product-quantity" at bounding box center [258, 100] width 10 height 10
type input "3"
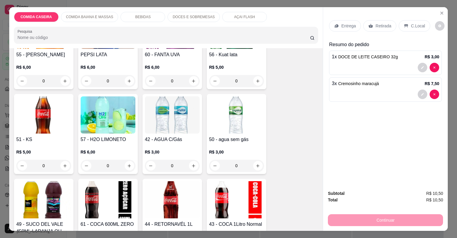
scroll to position [428, 0]
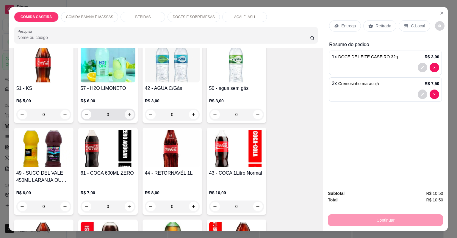
click at [129, 114] on icon "increase-product-quantity" at bounding box center [129, 114] width 4 height 4
type input "1"
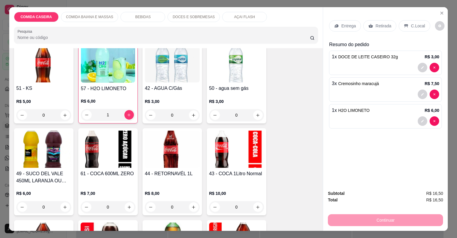
click at [383, 24] on p "Retirada" at bounding box center [383, 26] width 16 height 6
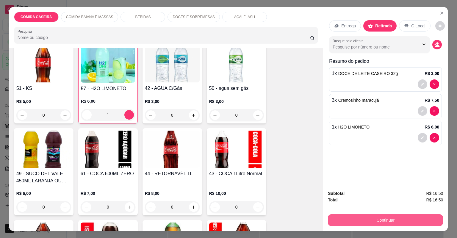
click at [388, 222] on button "Continuar" at bounding box center [385, 220] width 115 height 12
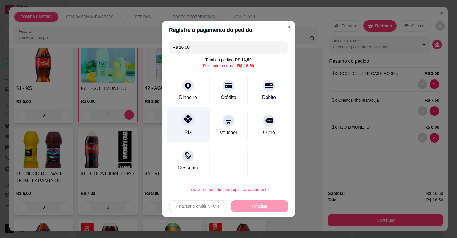
click at [184, 123] on icon at bounding box center [188, 119] width 8 height 8
type input "R$ 0,00"
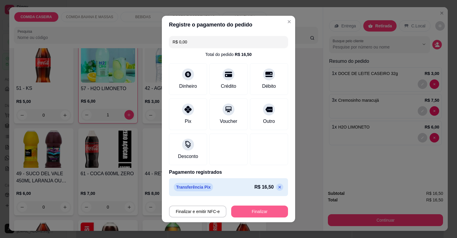
click at [257, 209] on button "Finalizar" at bounding box center [259, 211] width 57 height 12
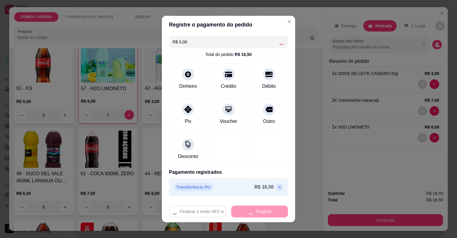
type input "0"
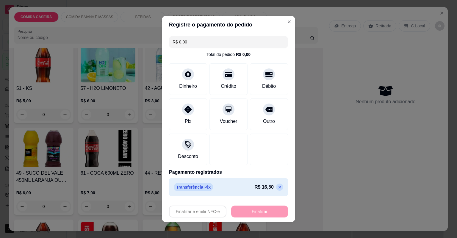
type input "-R$ 16,50"
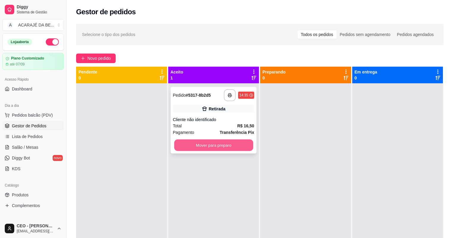
click at [245, 143] on button "Mover para preparo" at bounding box center [213, 145] width 79 height 12
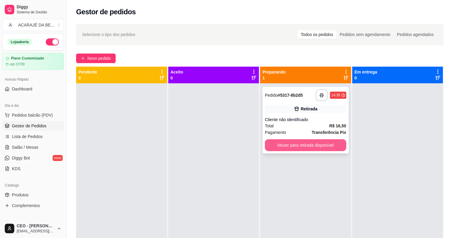
click at [332, 148] on button "Mover para retirada disponível" at bounding box center [305, 145] width 81 height 12
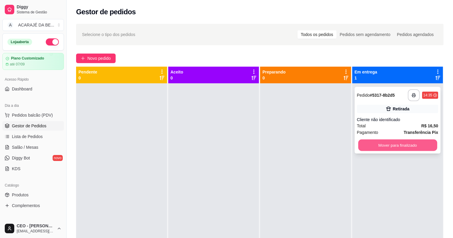
click at [405, 147] on button "Mover para finalizado" at bounding box center [397, 145] width 79 height 12
click at [405, 147] on div "Mover para finalizado" at bounding box center [397, 145] width 81 height 12
click at [387, 145] on button "Mover para finalizado" at bounding box center [401, 145] width 80 height 12
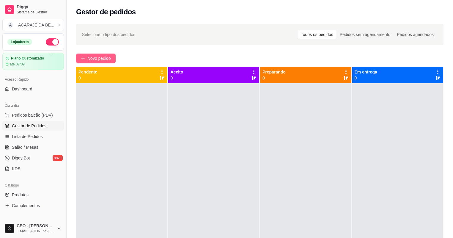
click at [111, 59] on span "Novo pedido" at bounding box center [98, 58] width 23 height 7
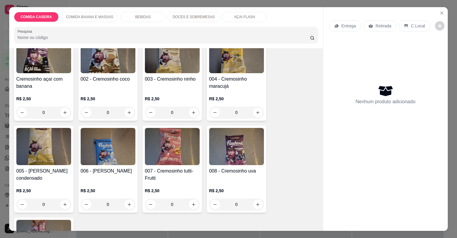
scroll to position [1379, 0]
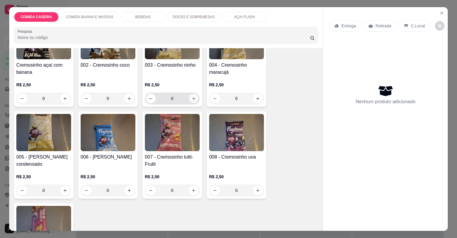
click at [191, 99] on icon "increase-product-quantity" at bounding box center [193, 98] width 4 height 4
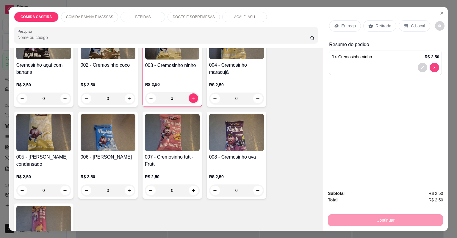
type input "0"
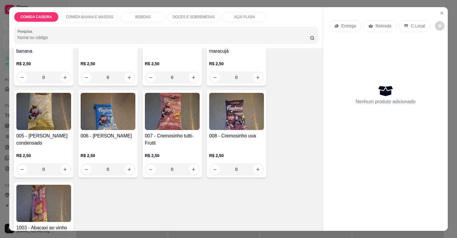
scroll to position [1325, 0]
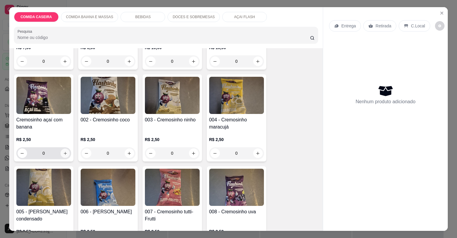
click at [65, 155] on button "increase-product-quantity" at bounding box center [64, 152] width 9 height 9
type input "1"
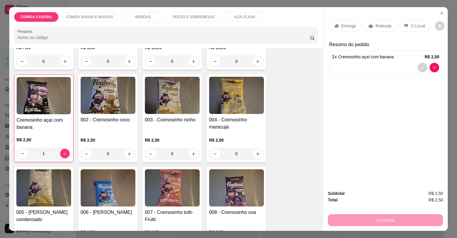
click at [378, 26] on p "Retirada" at bounding box center [383, 26] width 16 height 6
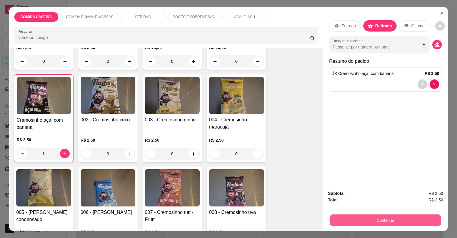
click at [383, 216] on button "Continuar" at bounding box center [384, 220] width 111 height 12
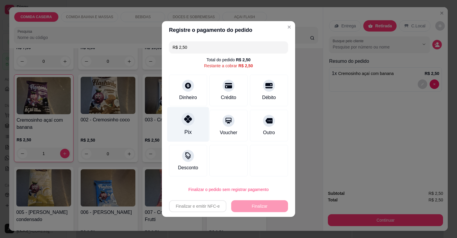
click at [177, 119] on div "Pix" at bounding box center [188, 124] width 42 height 35
type input "R$ 0,00"
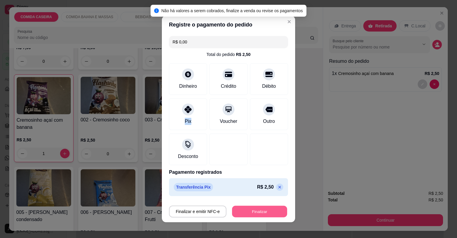
click at [263, 206] on button "Finalizar" at bounding box center [259, 212] width 55 height 12
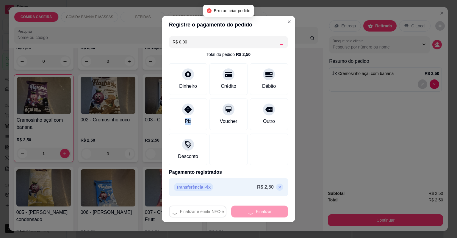
type input "0"
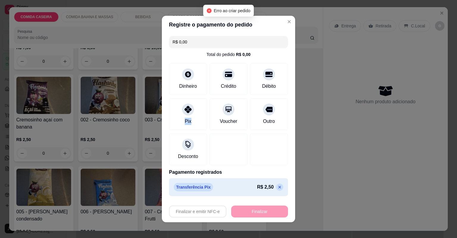
type input "-R$ 2,50"
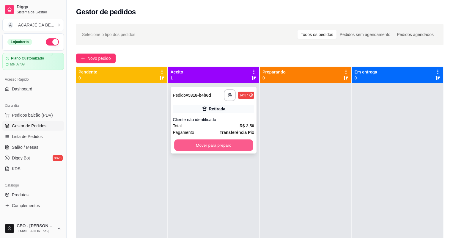
click at [221, 148] on button "Mover para preparo" at bounding box center [213, 145] width 79 height 12
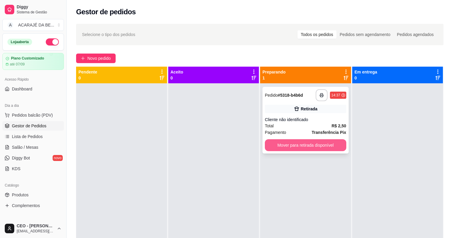
click at [323, 147] on button "Mover para retirada disponível" at bounding box center [305, 145] width 81 height 12
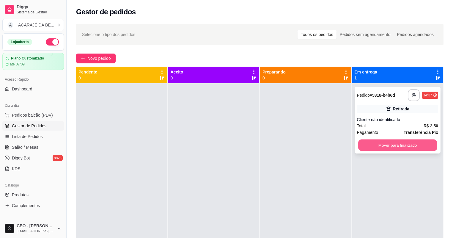
click at [389, 144] on button "Mover para finalizado" at bounding box center [397, 145] width 79 height 12
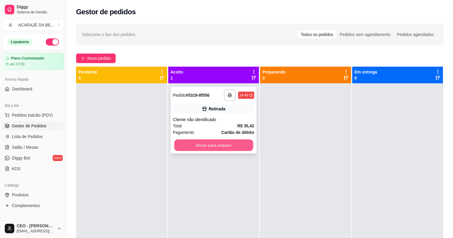
click at [229, 147] on button "Mover para preparo" at bounding box center [213, 145] width 79 height 12
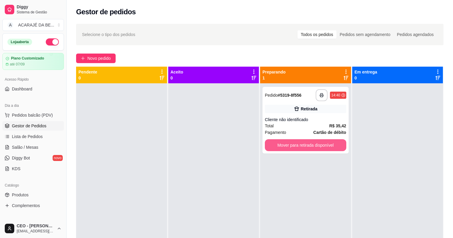
click at [294, 143] on button "Mover para retirada disponível" at bounding box center [305, 145] width 81 height 12
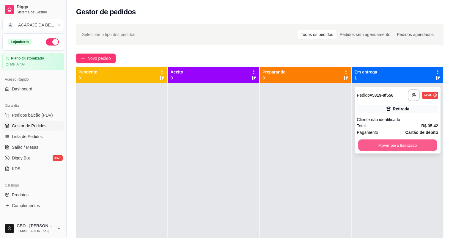
click at [403, 146] on button "Mover para finalizado" at bounding box center [397, 145] width 79 height 12
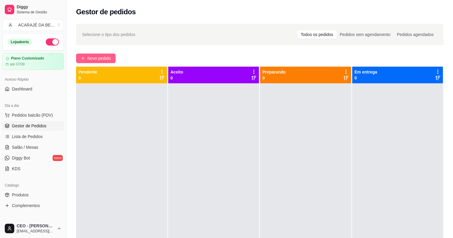
click at [98, 57] on span "Novo pedido" at bounding box center [98, 58] width 23 height 7
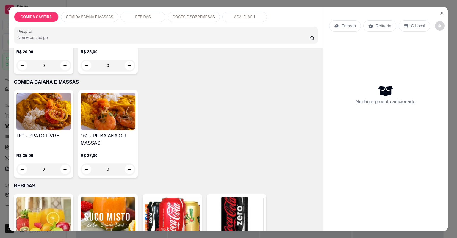
scroll to position [95, 0]
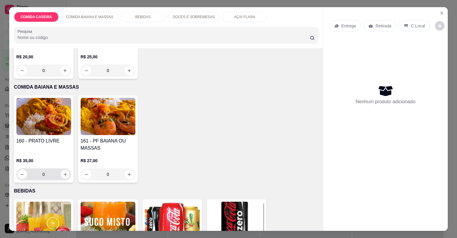
click at [64, 175] on icon "increase-product-quantity" at bounding box center [65, 174] width 4 height 4
type input "1"
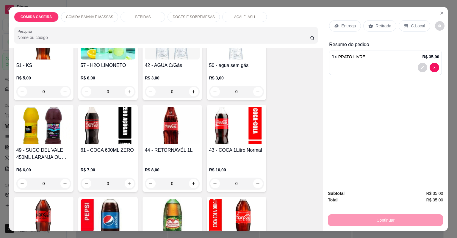
scroll to position [452, 0]
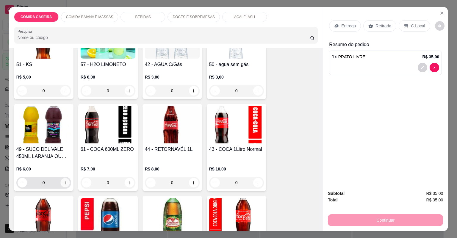
click at [60, 182] on button "increase-product-quantity" at bounding box center [64, 182] width 9 height 9
type input "1"
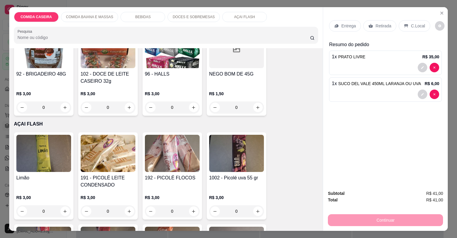
scroll to position [737, 0]
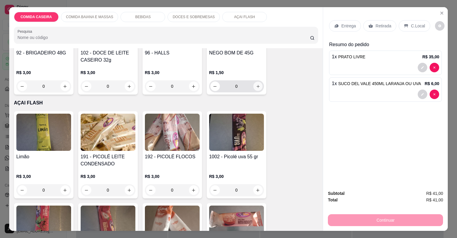
click at [257, 88] on icon "increase-product-quantity" at bounding box center [257, 86] width 4 height 4
type input "1"
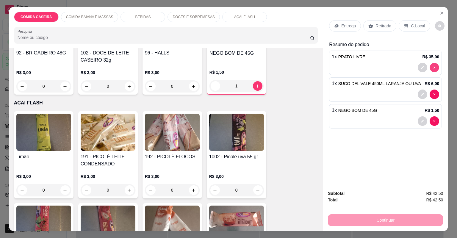
type input "0"
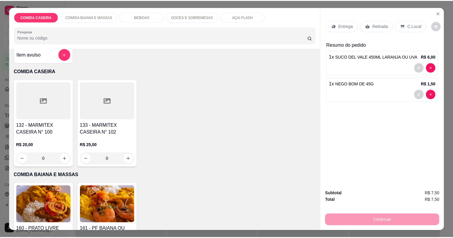
scroll to position [0, 0]
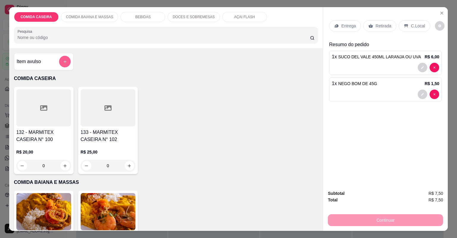
click at [59, 64] on button "add-separate-item" at bounding box center [65, 62] width 12 height 12
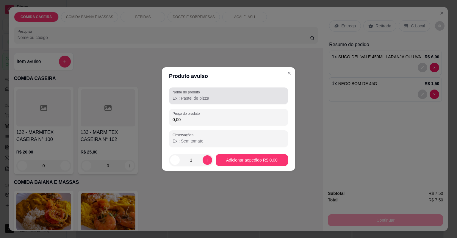
click at [196, 98] on input "Nome do produto" at bounding box center [228, 98] width 112 height 6
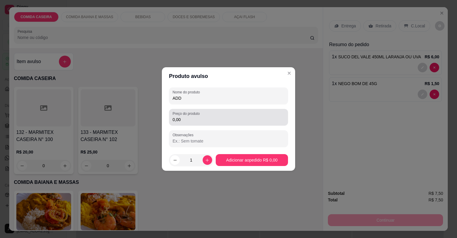
type input "ADD"
click at [190, 124] on div "Preço do produto 0,00" at bounding box center [228, 117] width 119 height 17
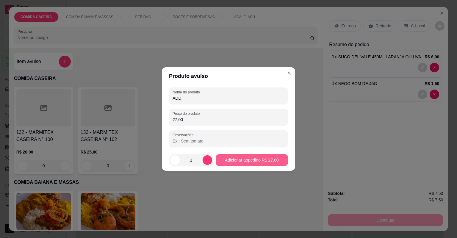
type input "27,00"
click at [240, 157] on div "132 - MARMITEX CASEIRA N° 100 R$ 20,00 0 133 - MARMITEX CASEIRA N° 102 R$ 25,00…" at bounding box center [166, 130] width 304 height 87
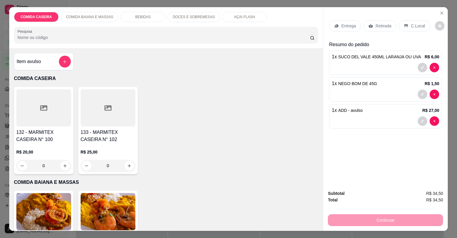
click at [379, 221] on div "Continuar" at bounding box center [385, 219] width 115 height 13
drag, startPoint x: 403, startPoint y: 23, endPoint x: 395, endPoint y: 76, distance: 52.6
click at [403, 24] on icon at bounding box center [405, 25] width 5 height 5
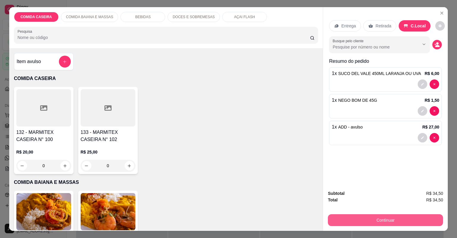
click at [355, 220] on button "Continuar" at bounding box center [385, 220] width 115 height 12
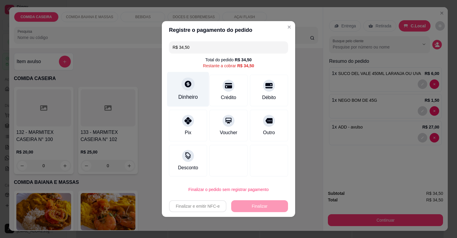
click at [196, 96] on div "Dinheiro" at bounding box center [188, 97] width 20 height 8
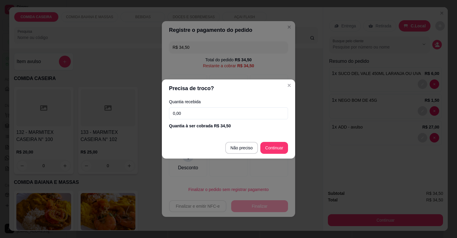
click at [220, 115] on input "0,00" at bounding box center [228, 113] width 119 height 12
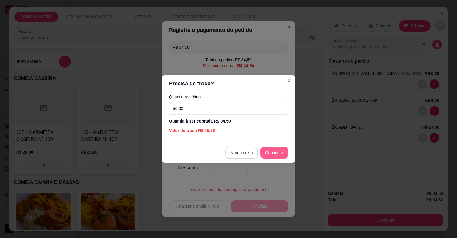
type input "50,00"
type input "R$ 0,00"
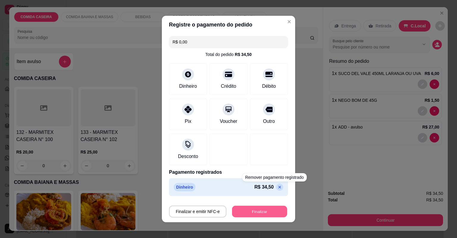
click at [253, 210] on button "Finalizar" at bounding box center [259, 212] width 55 height 12
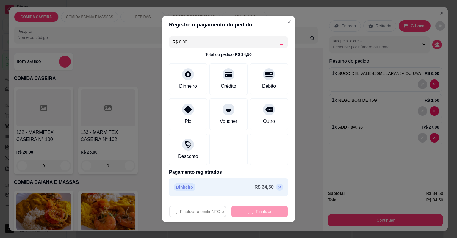
type input "0"
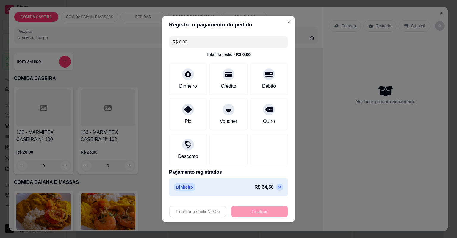
type input "-R$ 34,50"
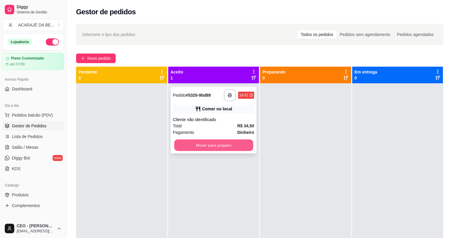
click at [241, 144] on button "Mover para preparo" at bounding box center [213, 145] width 79 height 12
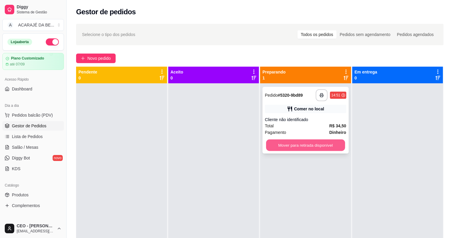
click at [316, 145] on button "Mover para retirada disponível" at bounding box center [305, 145] width 79 height 12
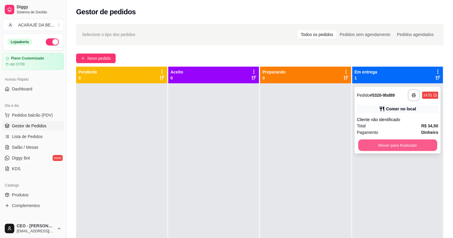
click at [399, 142] on button "Mover para finalizado" at bounding box center [397, 145] width 79 height 12
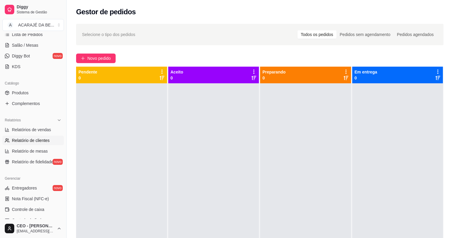
scroll to position [143, 0]
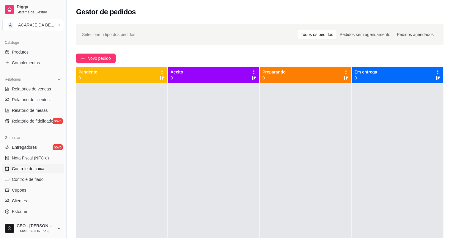
click at [33, 169] on span "Controle de caixa" at bounding box center [28, 169] width 32 height 6
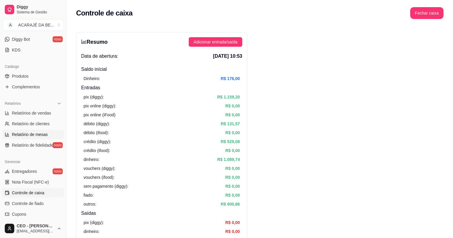
scroll to position [118, 0]
click at [39, 113] on span "Relatórios de vendas" at bounding box center [31, 113] width 39 height 6
select select "ALL"
select select "0"
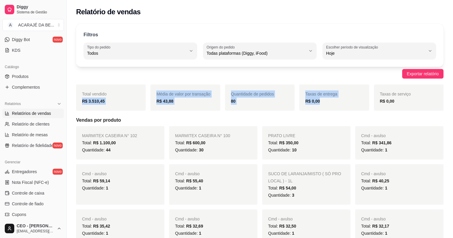
drag, startPoint x: 82, startPoint y: 101, endPoint x: 340, endPoint y: 101, distance: 257.8
click at [340, 101] on div "Total vendido R$ 3.510,45 Média de valor por transação R$ 43,88 Quantidade de p…" at bounding box center [259, 97] width 367 height 26
copy div "R$ 3.510,45 Média de valor por transação R$ 43,88 Quantidade de pedidos 80 Taxa…"
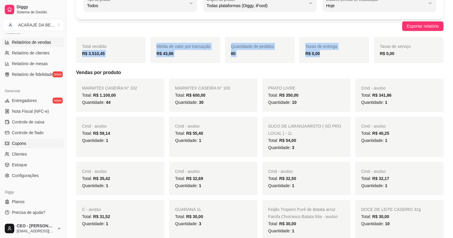
scroll to position [190, 0]
click at [47, 119] on link "Controle de caixa" at bounding box center [33, 122] width 62 height 10
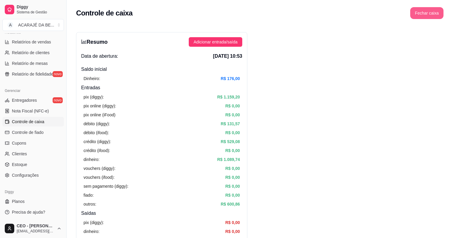
click at [435, 14] on button "Fechar caixa" at bounding box center [426, 13] width 33 height 12
click at [436, 14] on button "Fechar caixa" at bounding box center [426, 13] width 33 height 12
click at [437, 13] on button "Fechar caixa" at bounding box center [426, 13] width 33 height 12
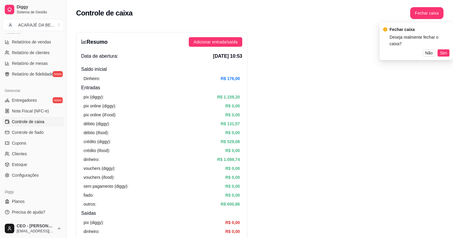
click at [444, 50] on span "Sim" at bounding box center [443, 53] width 7 height 7
